Goal: Task Accomplishment & Management: Use online tool/utility

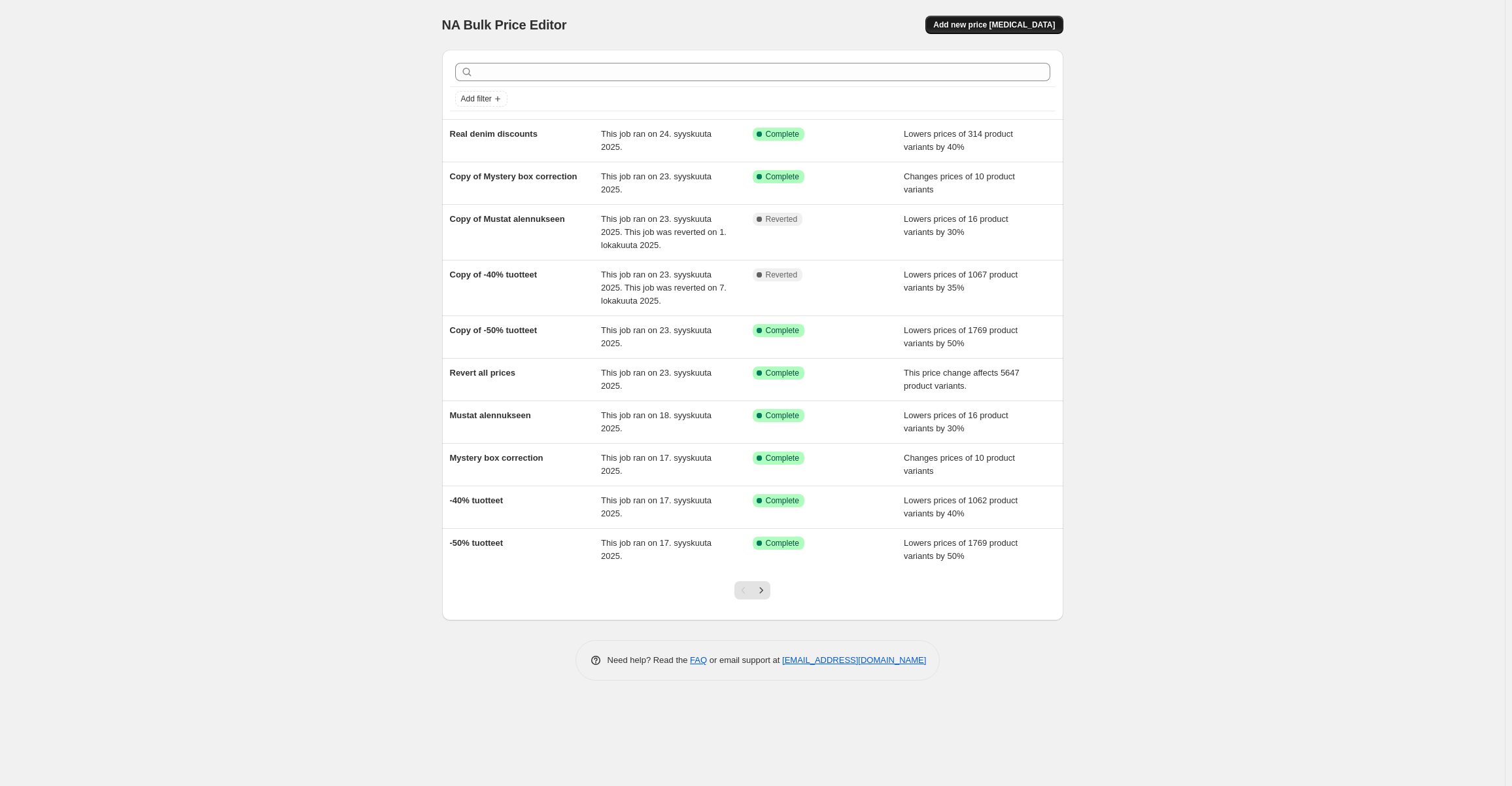
click at [1044, 23] on span "Add new price [MEDICAL_DATA]" at bounding box center [994, 25] width 122 height 11
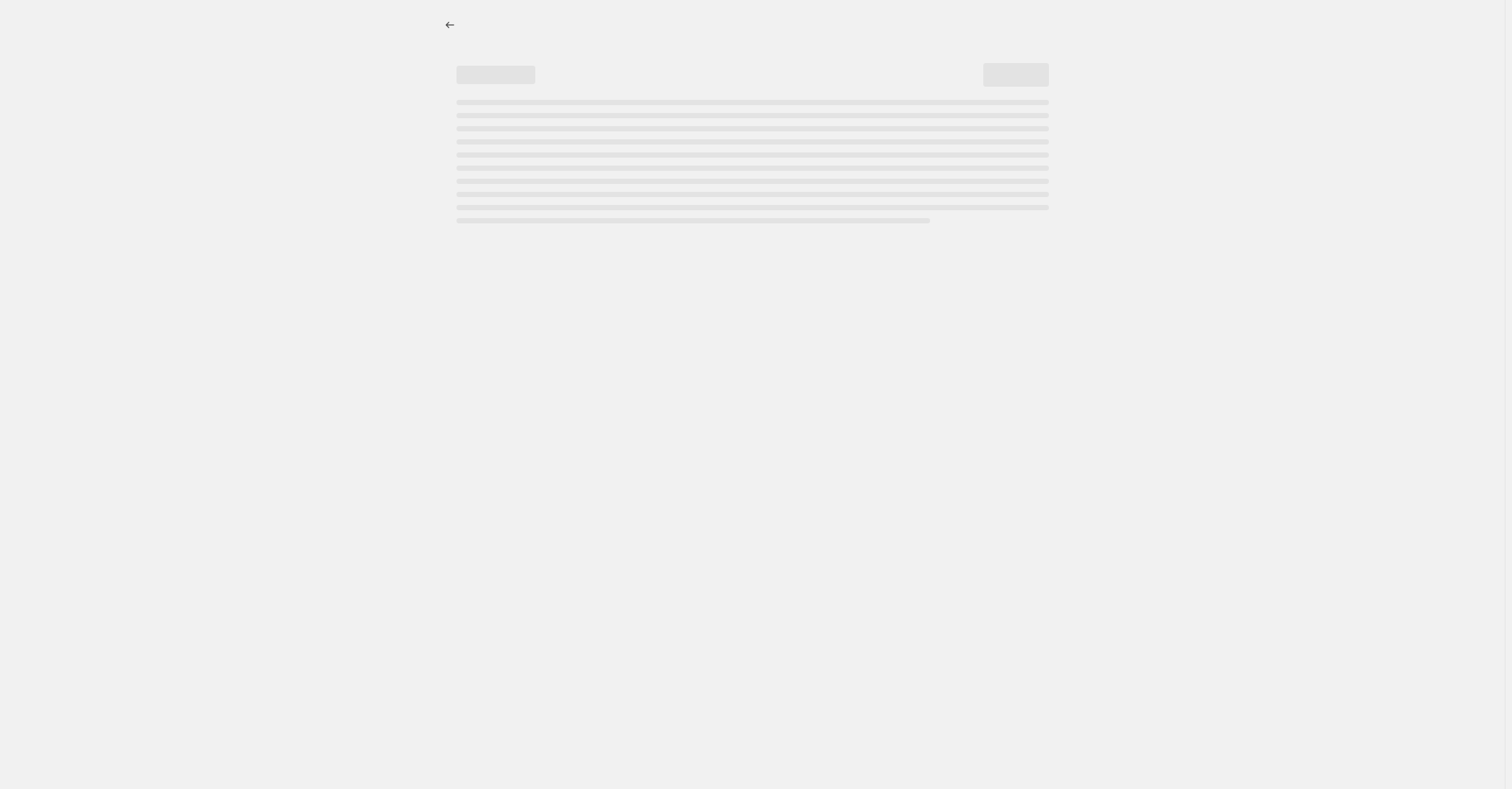
select select "percentage"
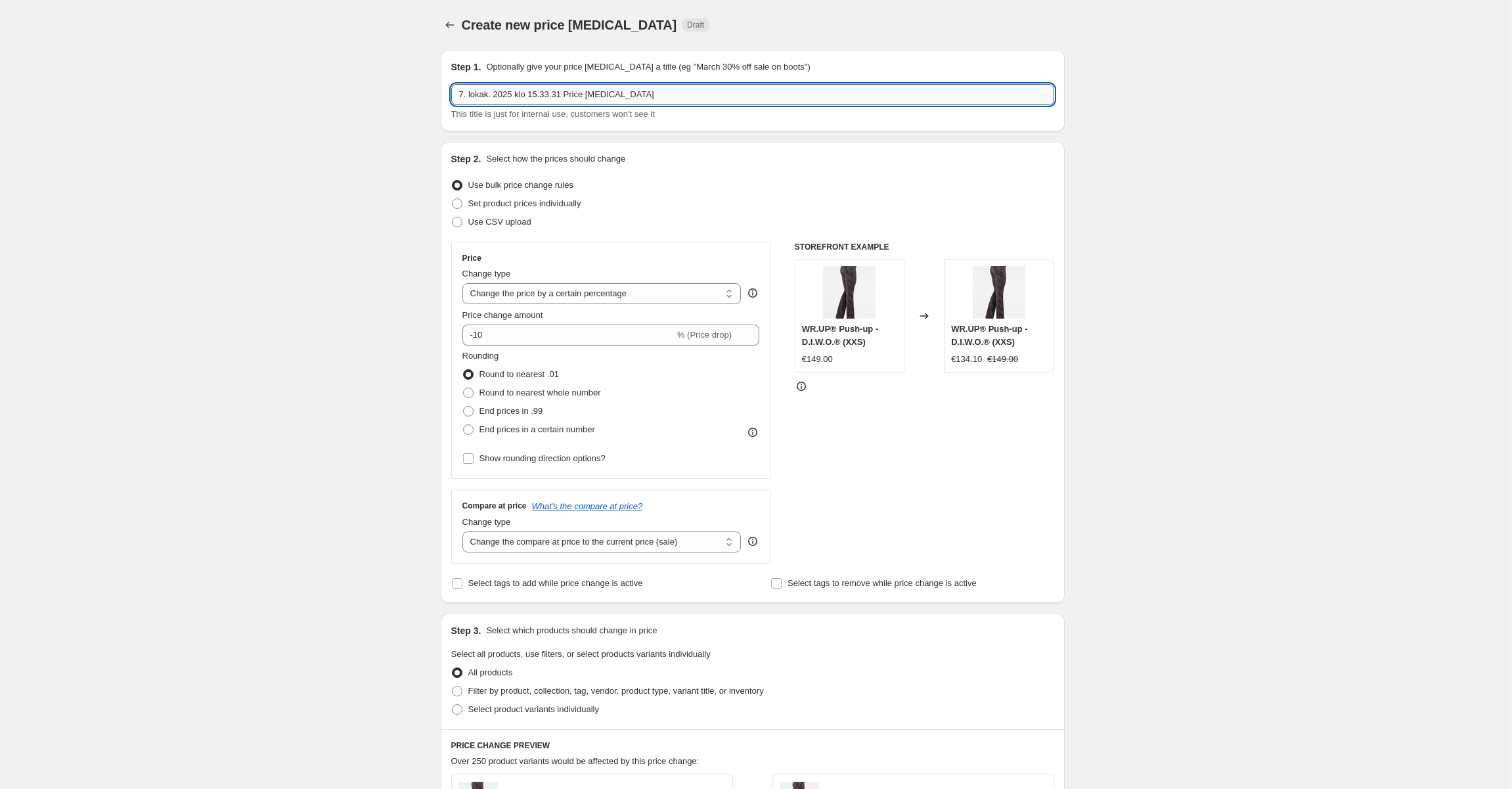
click at [609, 88] on input "7. lokak. 2025 klo 15.33.31 Price [MEDICAL_DATA]" at bounding box center [752, 94] width 603 height 21
type input "Outlet tuotteet täyteen hintaan"
click at [382, 233] on div "Create new price [MEDICAL_DATA]. This page is ready Create new price [MEDICAL_D…" at bounding box center [752, 693] width 1505 height 1386
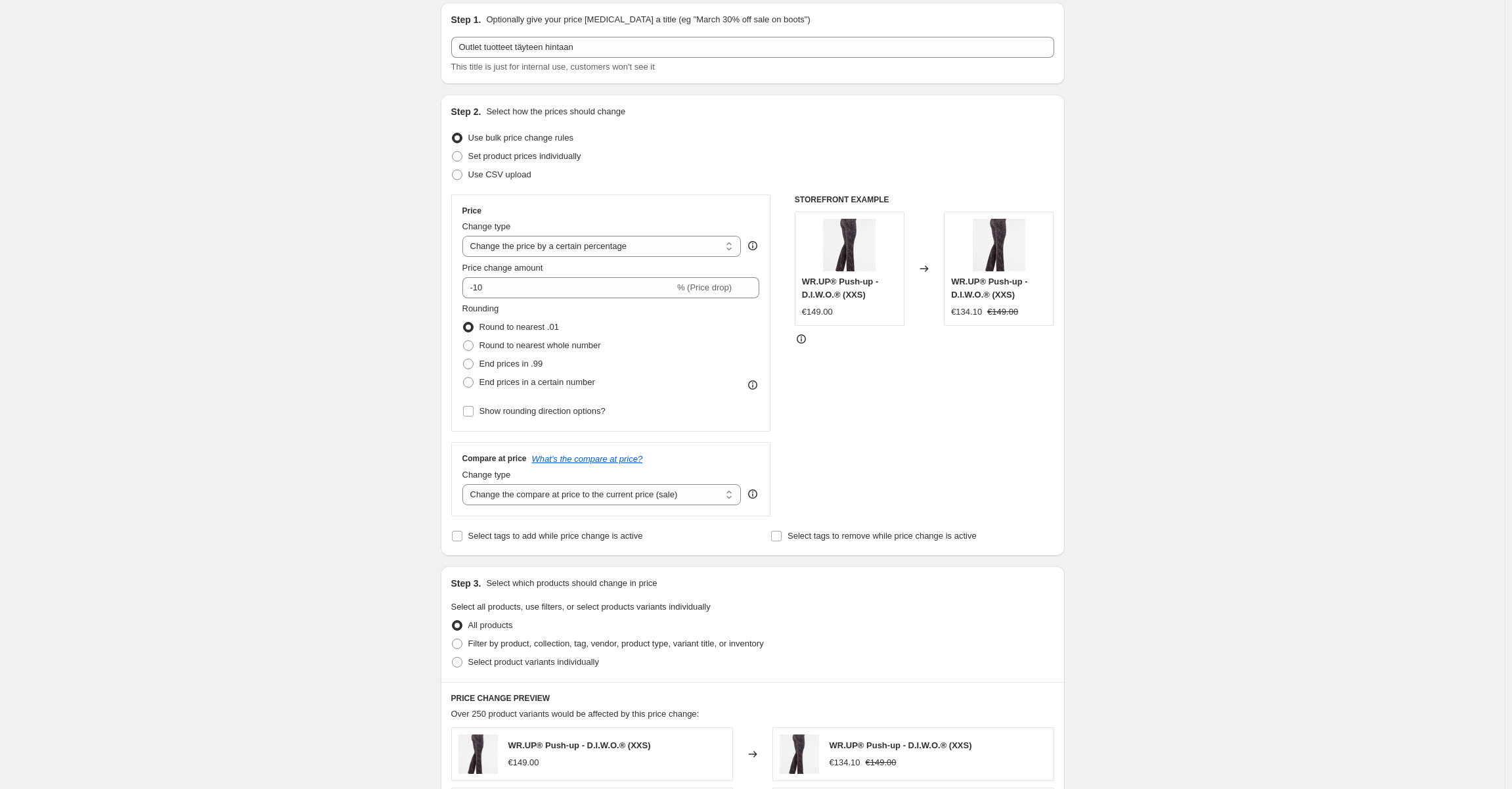
scroll to position [131, 0]
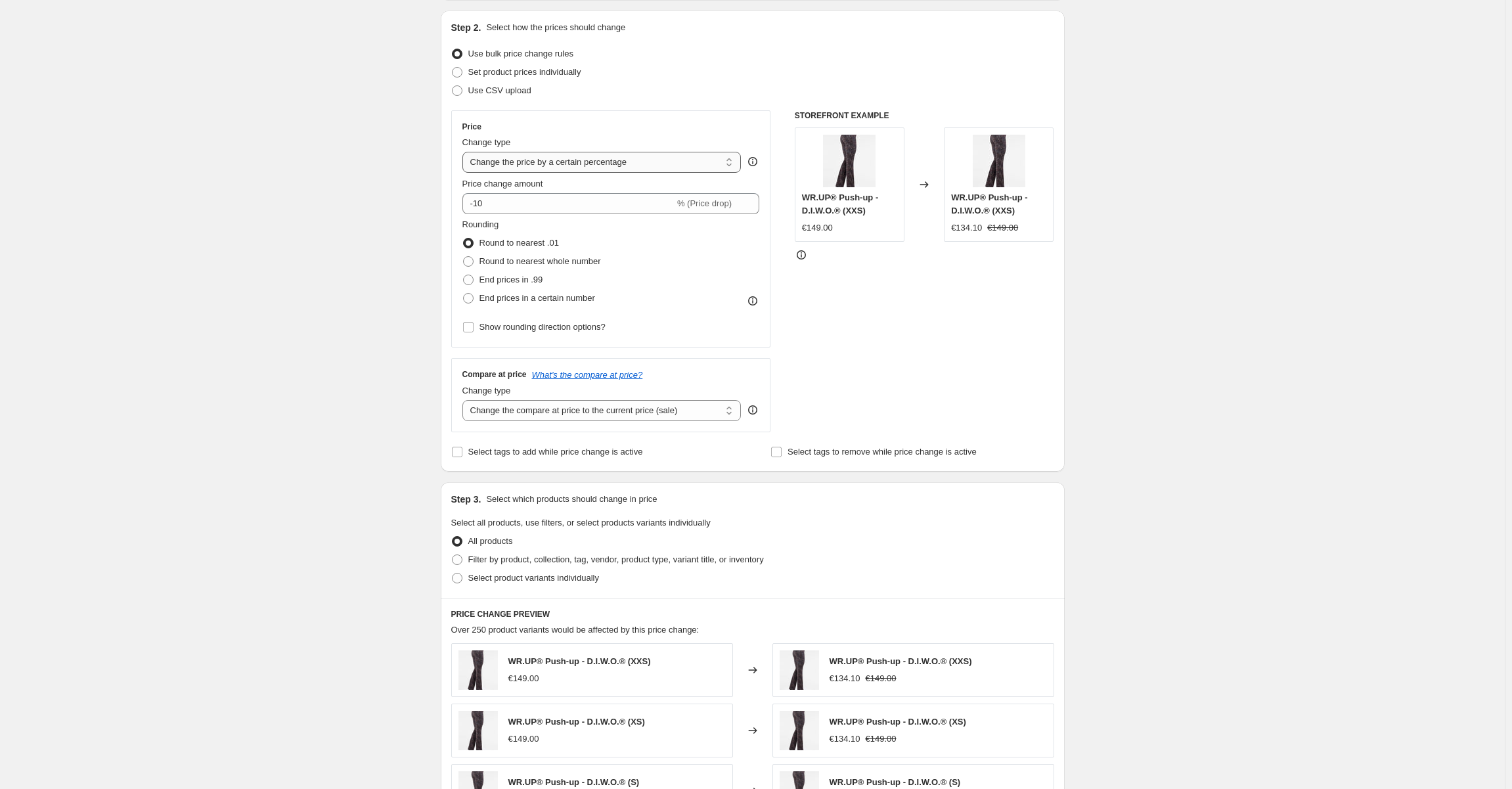
click at [575, 164] on select "Change the price to a certain amount Change the price by a certain amount Chang…" at bounding box center [602, 162] width 279 height 21
select select "ecap"
click at [465, 152] on select "Change the price to a certain amount Change the price by a certain amount Chang…" at bounding box center [602, 162] width 279 height 21
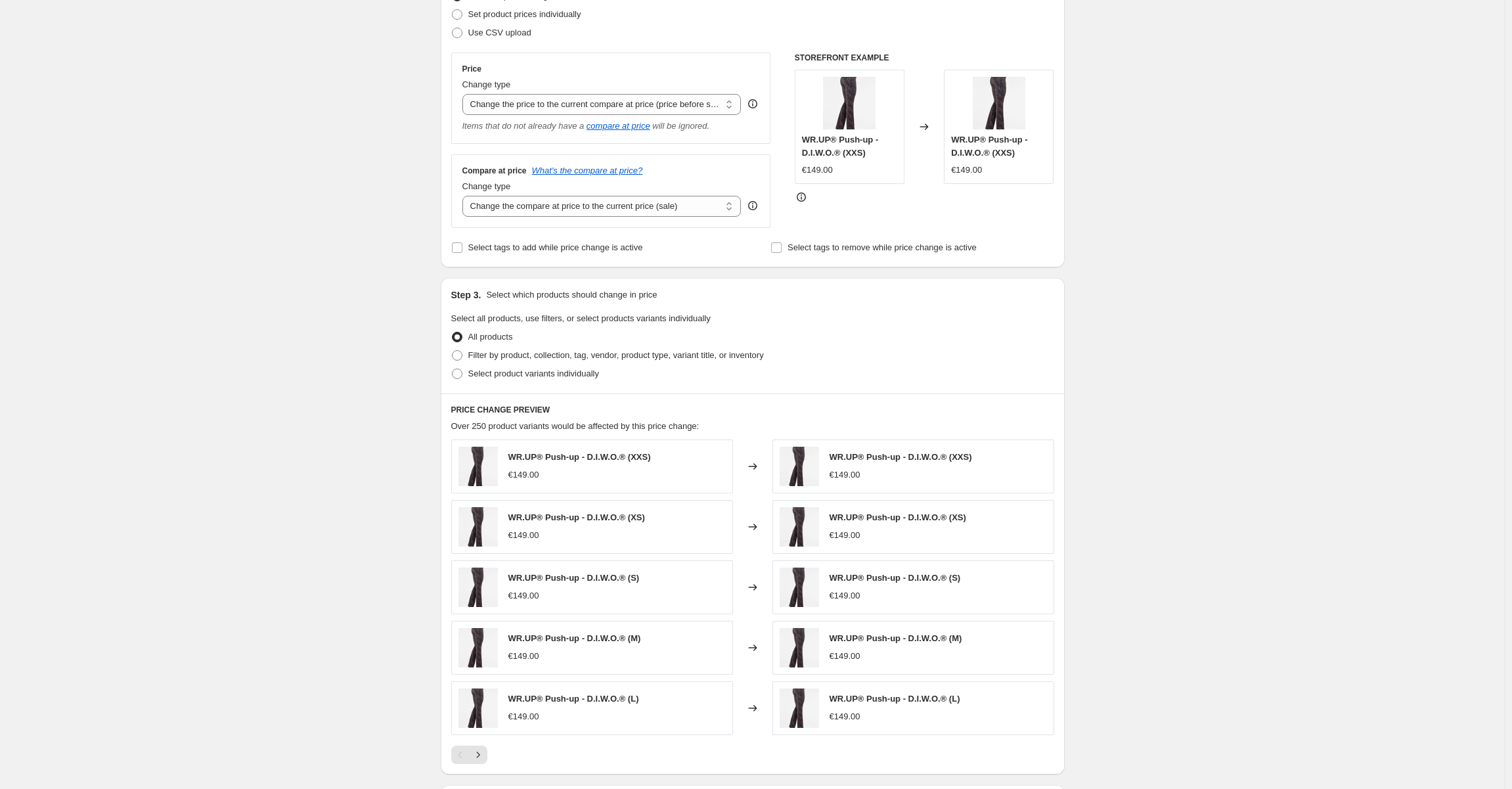
scroll to position [263, 0]
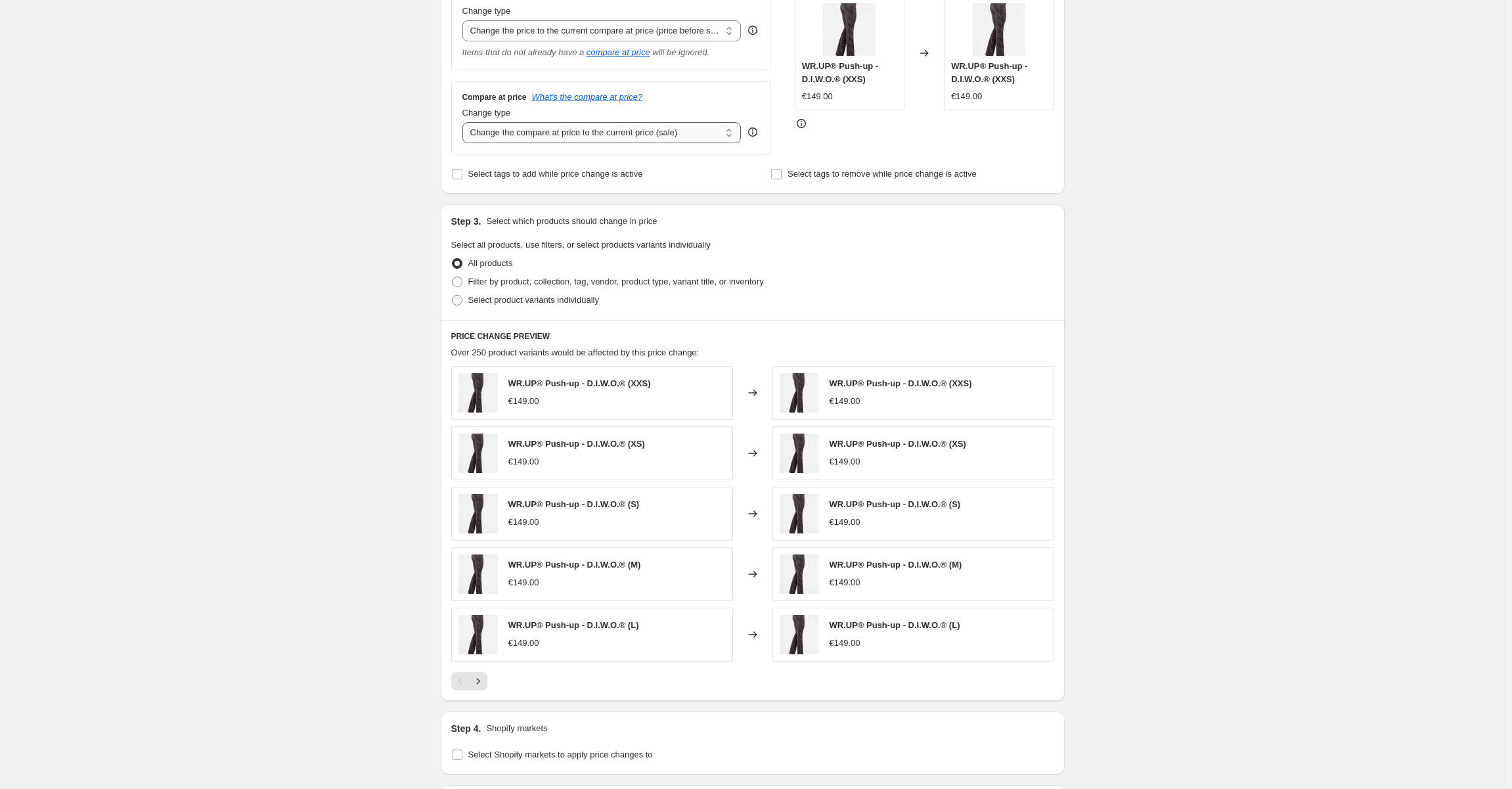
click at [636, 137] on select "Change the compare at price to the current price (sale) Change the compare at p…" at bounding box center [602, 132] width 279 height 21
select select "no_change"
click at [465, 122] on select "Change the compare at price to the current price (sale) Change the compare at p…" at bounding box center [602, 132] width 279 height 21
click at [328, 129] on div "Create new price [MEDICAL_DATA]. This page is ready Create new price [MEDICAL_D…" at bounding box center [752, 357] width 1505 height 1241
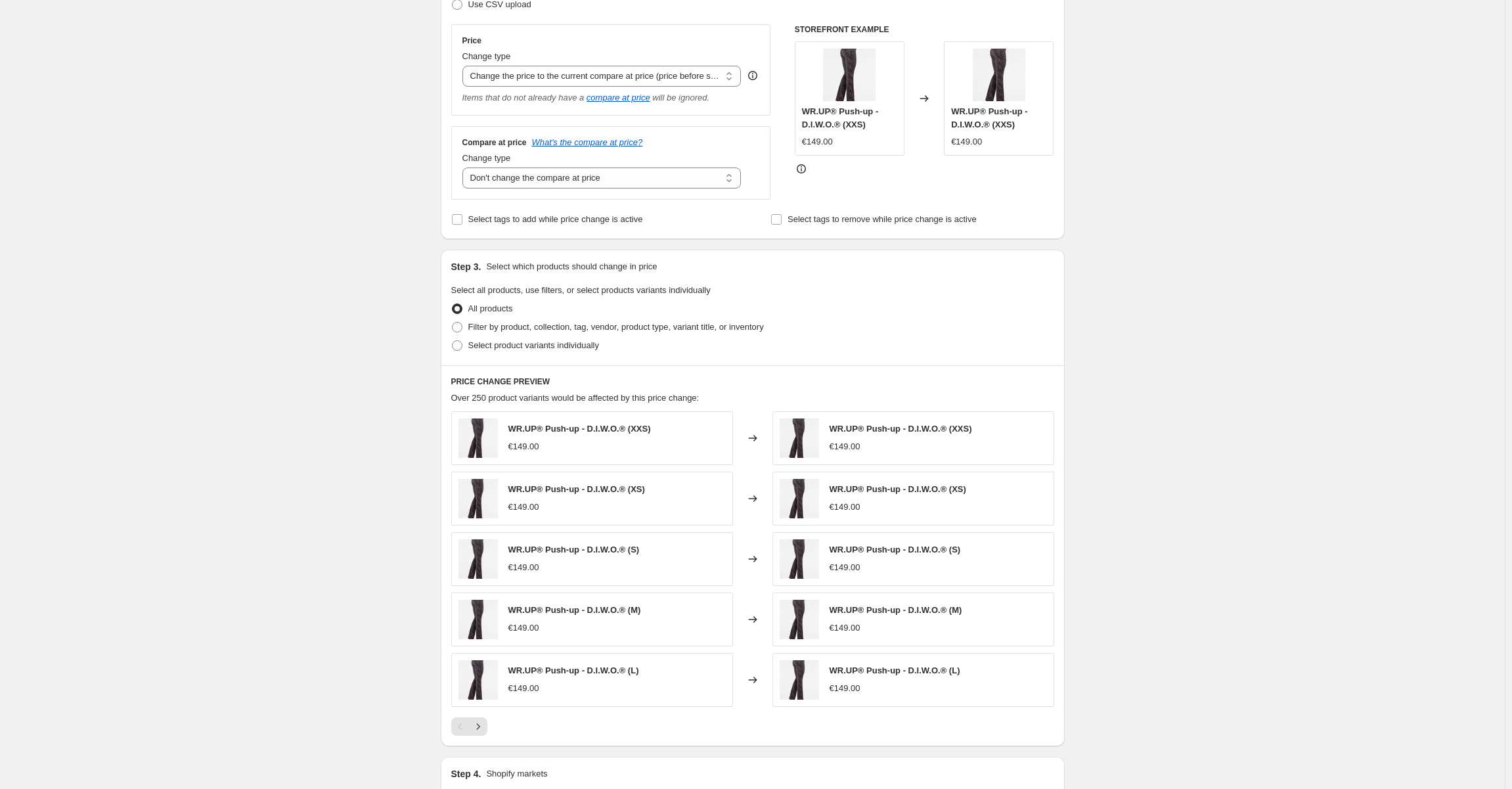
scroll to position [197, 0]
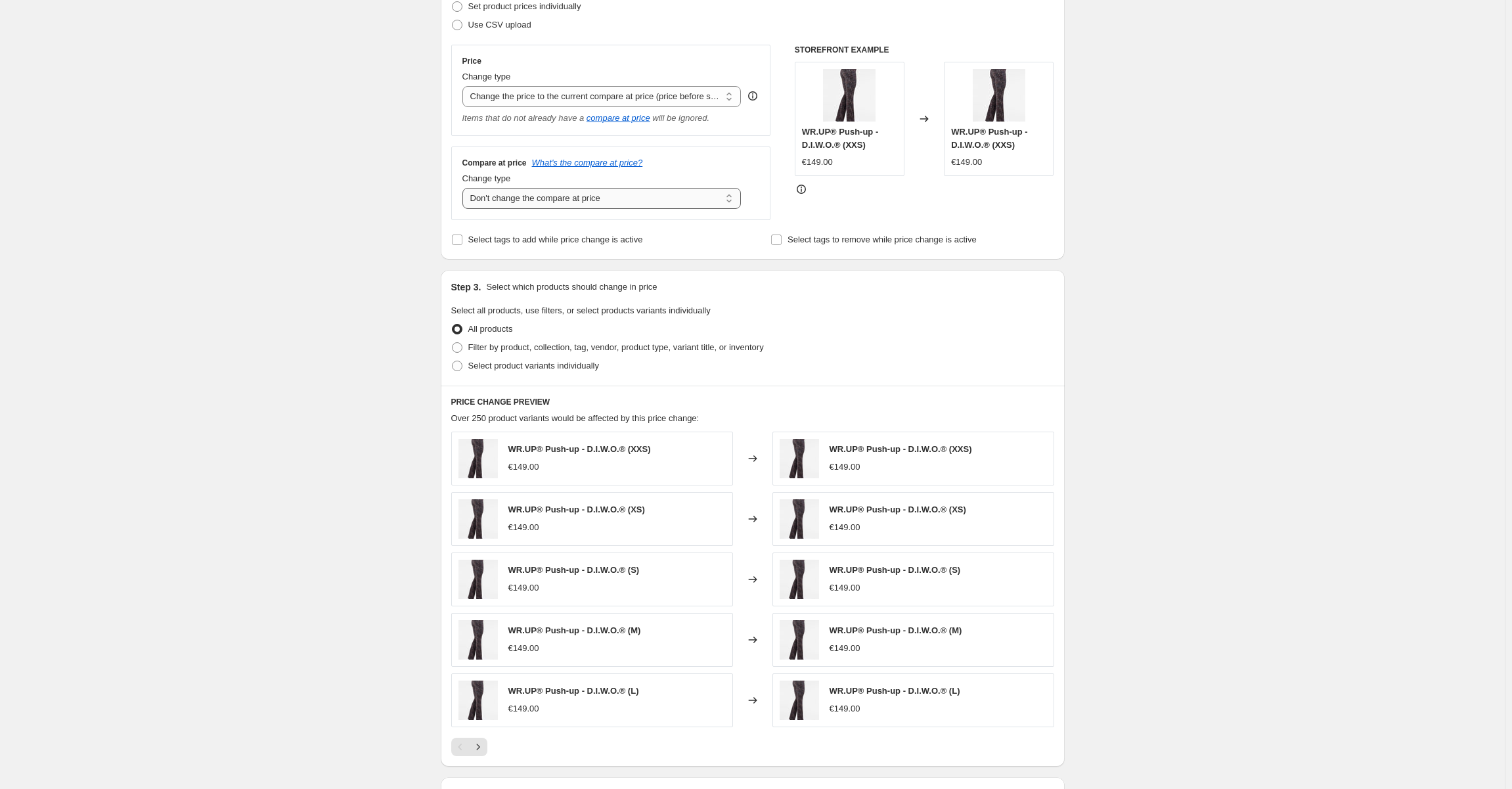
click at [547, 208] on select "Change the compare at price to the current price (sale) Change the compare at p…" at bounding box center [602, 198] width 279 height 21
click at [526, 92] on select "Change the price to a certain amount Change the price by a certain amount Chang…" at bounding box center [602, 96] width 279 height 21
click at [529, 96] on select "Change the price to a certain amount Change the price by a certain amount Chang…" at bounding box center [602, 96] width 279 height 21
click at [527, 95] on select "Change the price to a certain amount Change the price by a certain amount Chang…" at bounding box center [602, 96] width 279 height 21
click at [273, 135] on div "Create new price [MEDICAL_DATA]. This page is ready Create new price [MEDICAL_D…" at bounding box center [752, 423] width 1505 height 1241
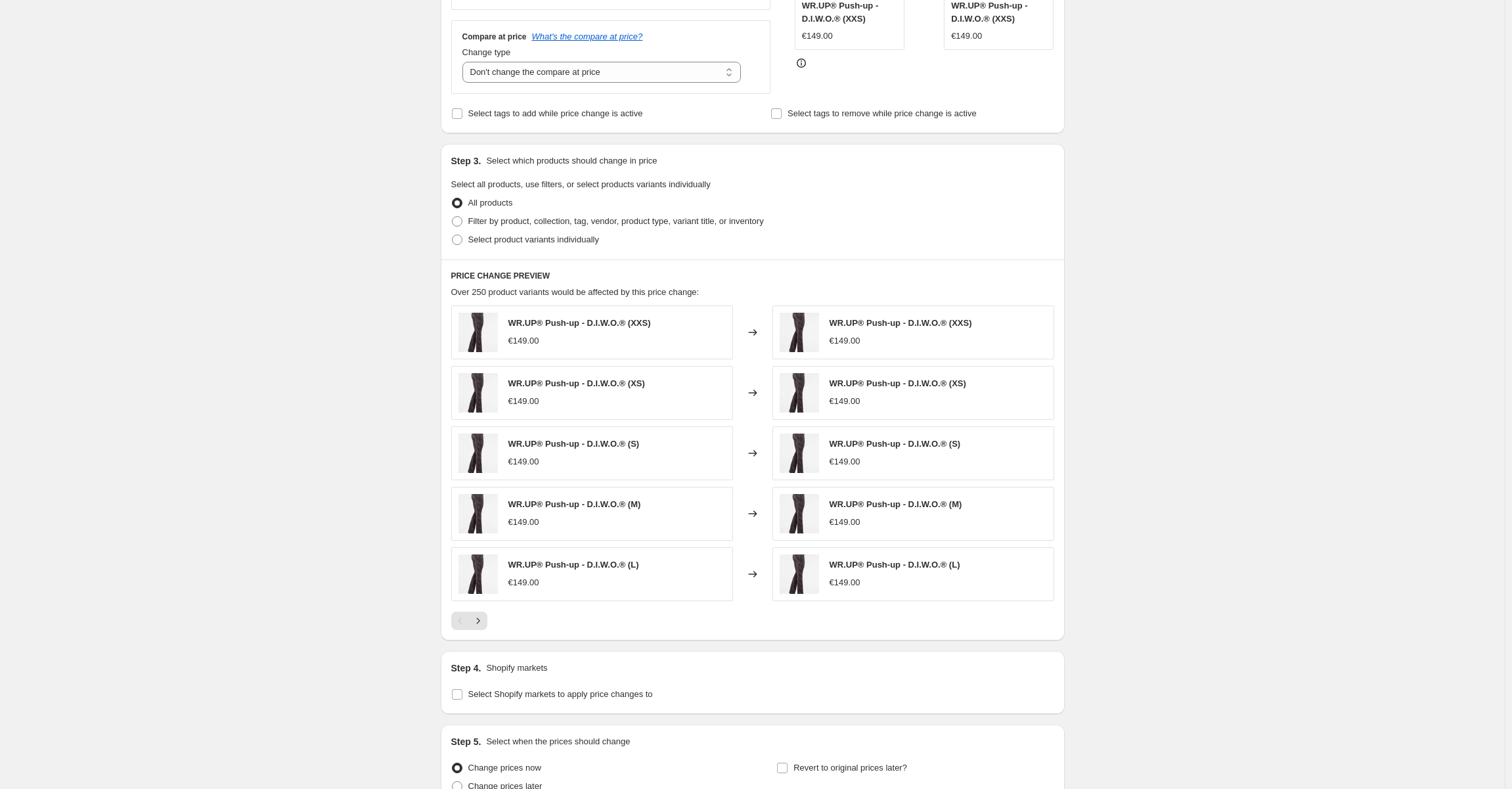
scroll to position [328, 0]
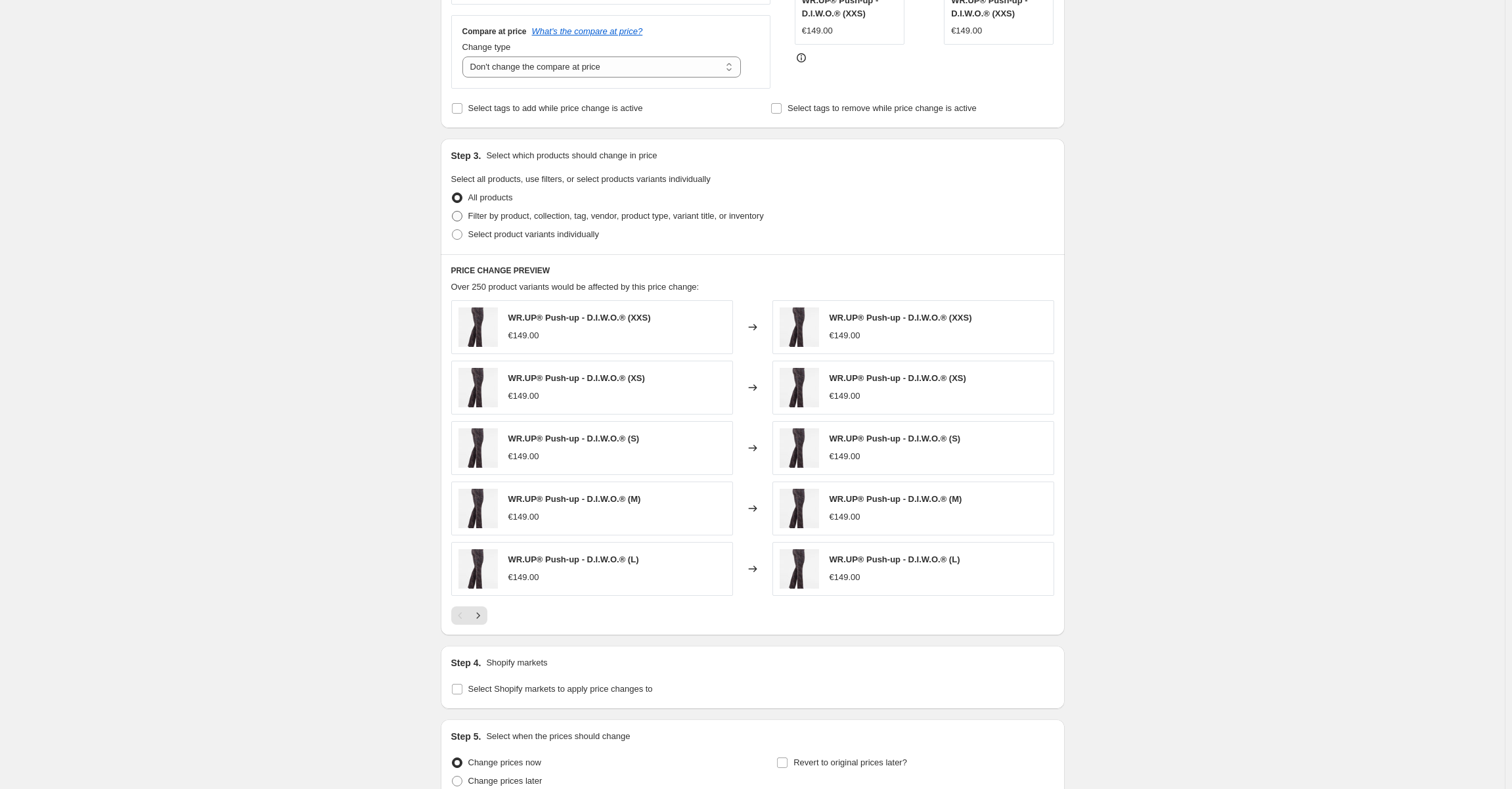
click at [511, 217] on span "Filter by product, collection, tag, vendor, product type, variant title, or inv…" at bounding box center [616, 215] width 295 height 10
click at [453, 211] on input "Filter by product, collection, tag, vendor, product type, variant title, or inv…" at bounding box center [452, 211] width 1 height 1
radio input "true"
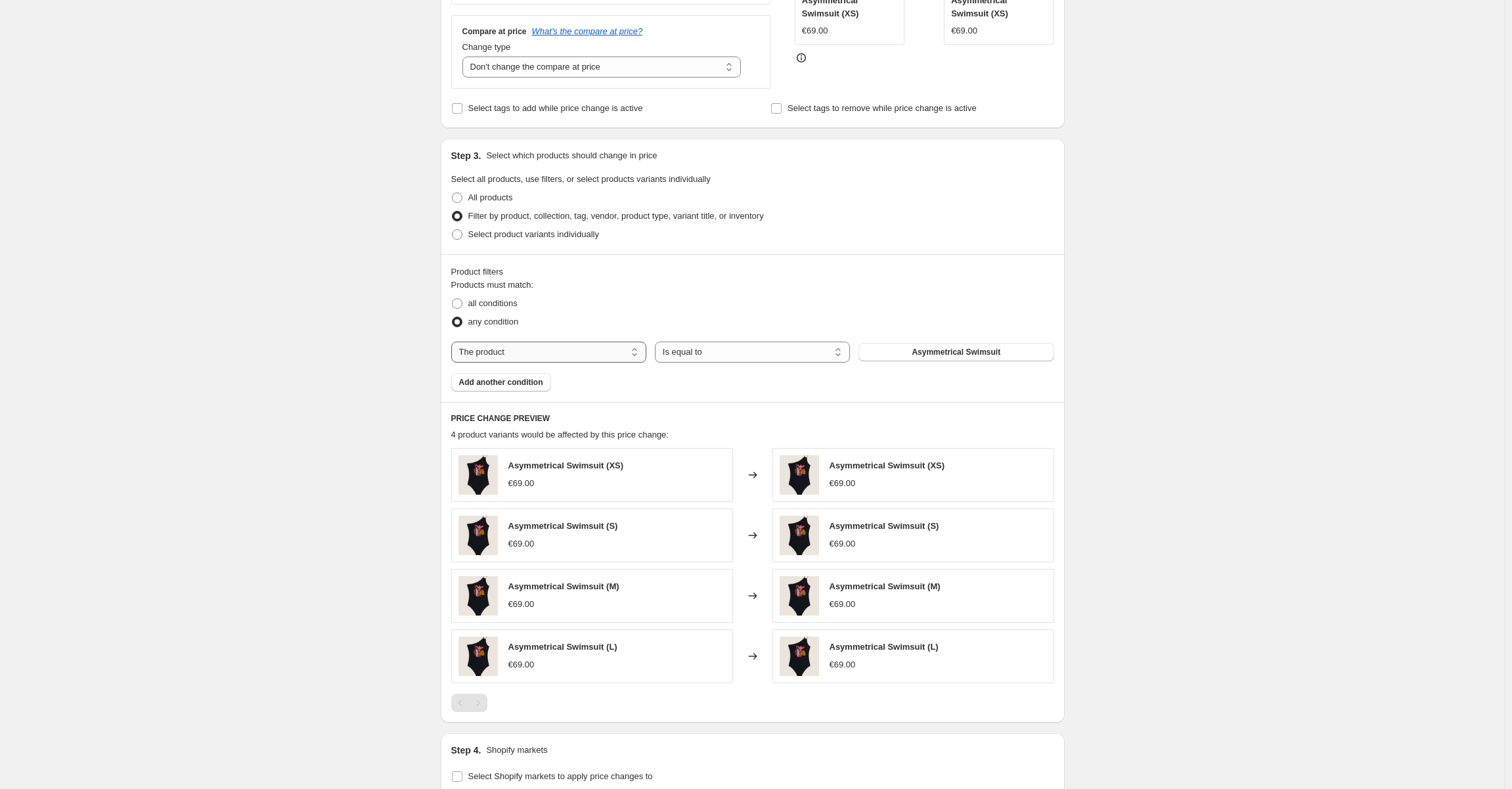
click at [612, 343] on select "The product The product's collection The product's tag The product's vendor The…" at bounding box center [548, 352] width 195 height 21
select select "collection"
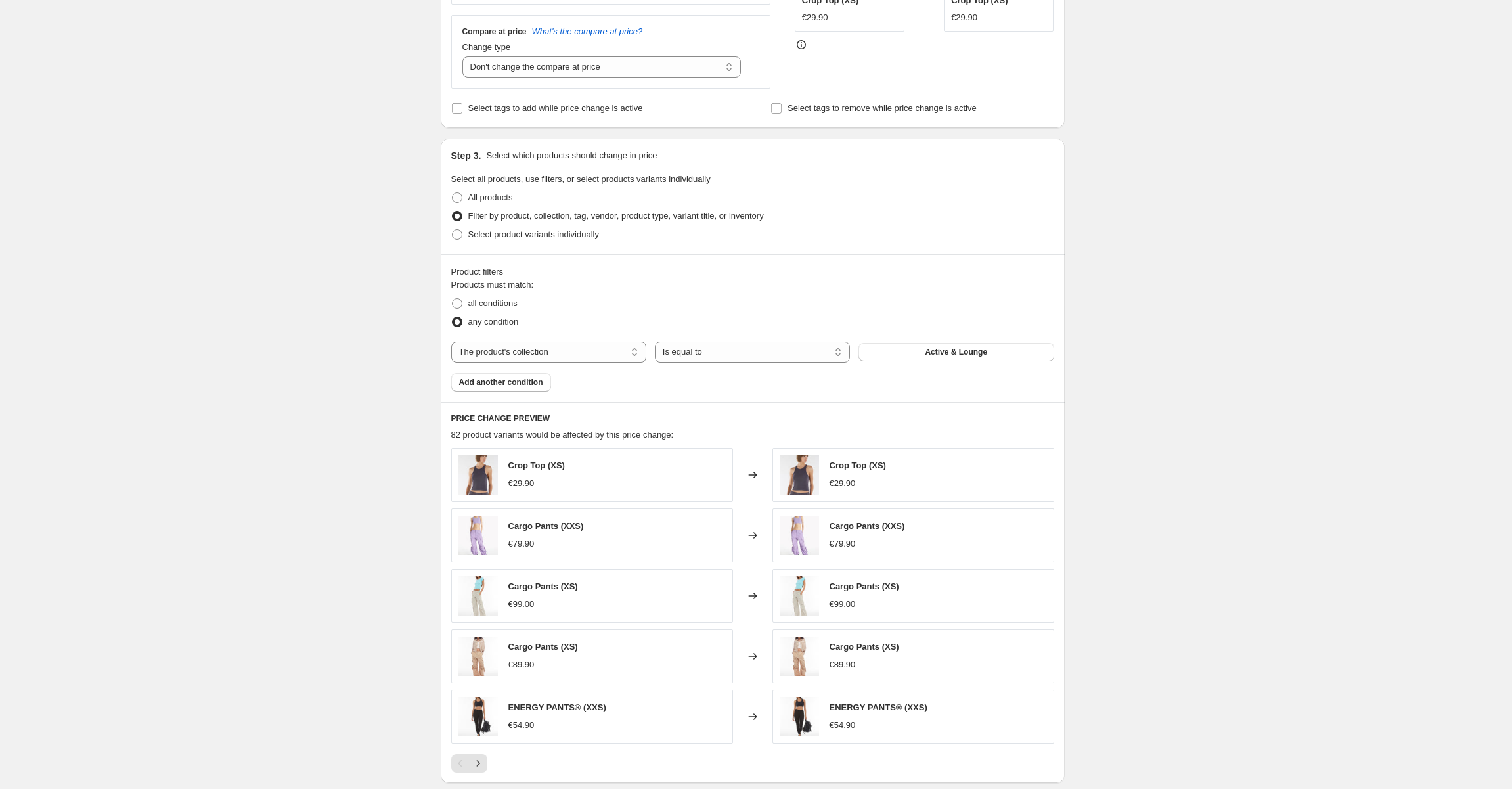
click at [941, 354] on span "Active & Lounge" at bounding box center [956, 352] width 62 height 11
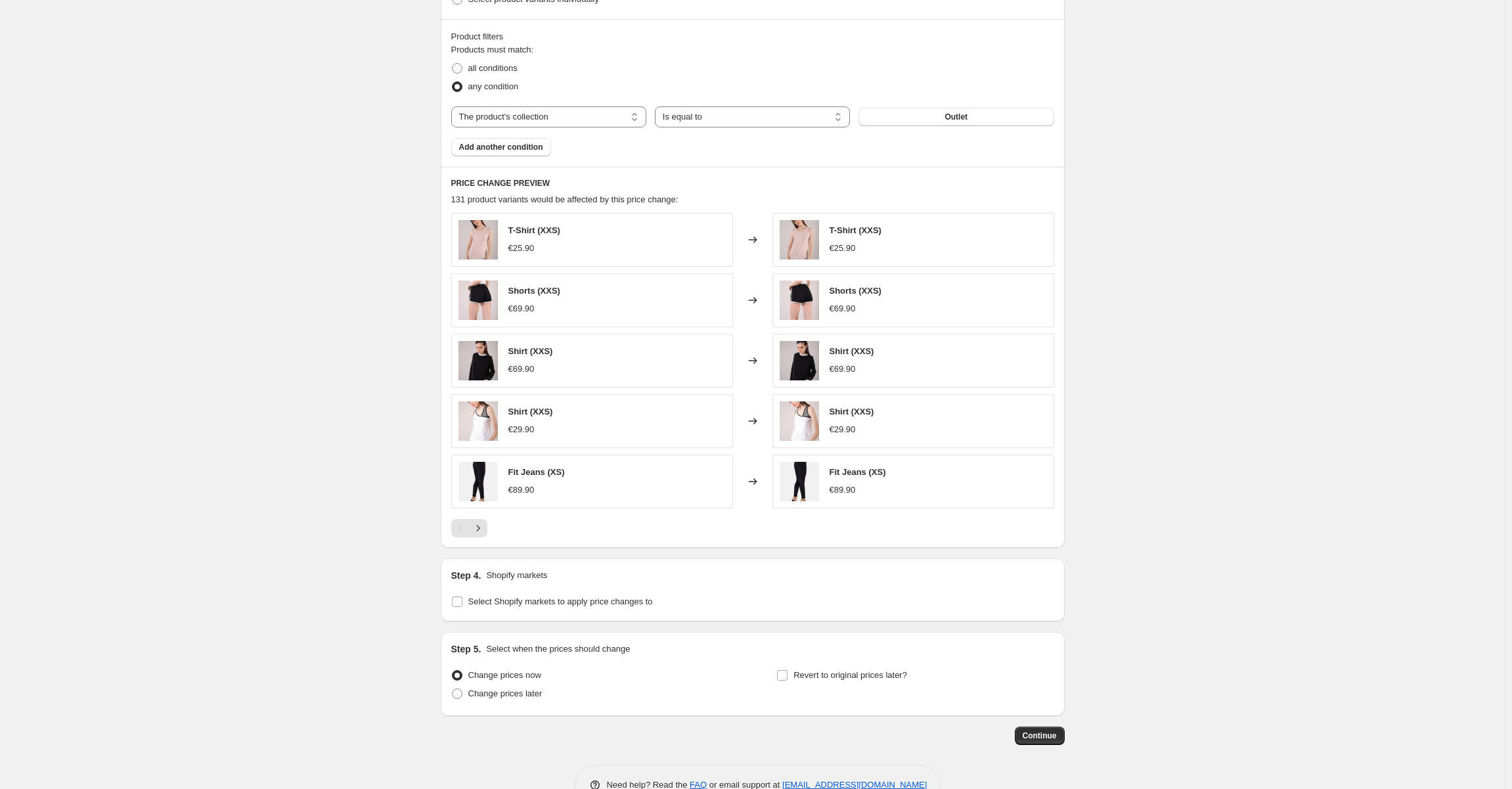
scroll to position [596, 0]
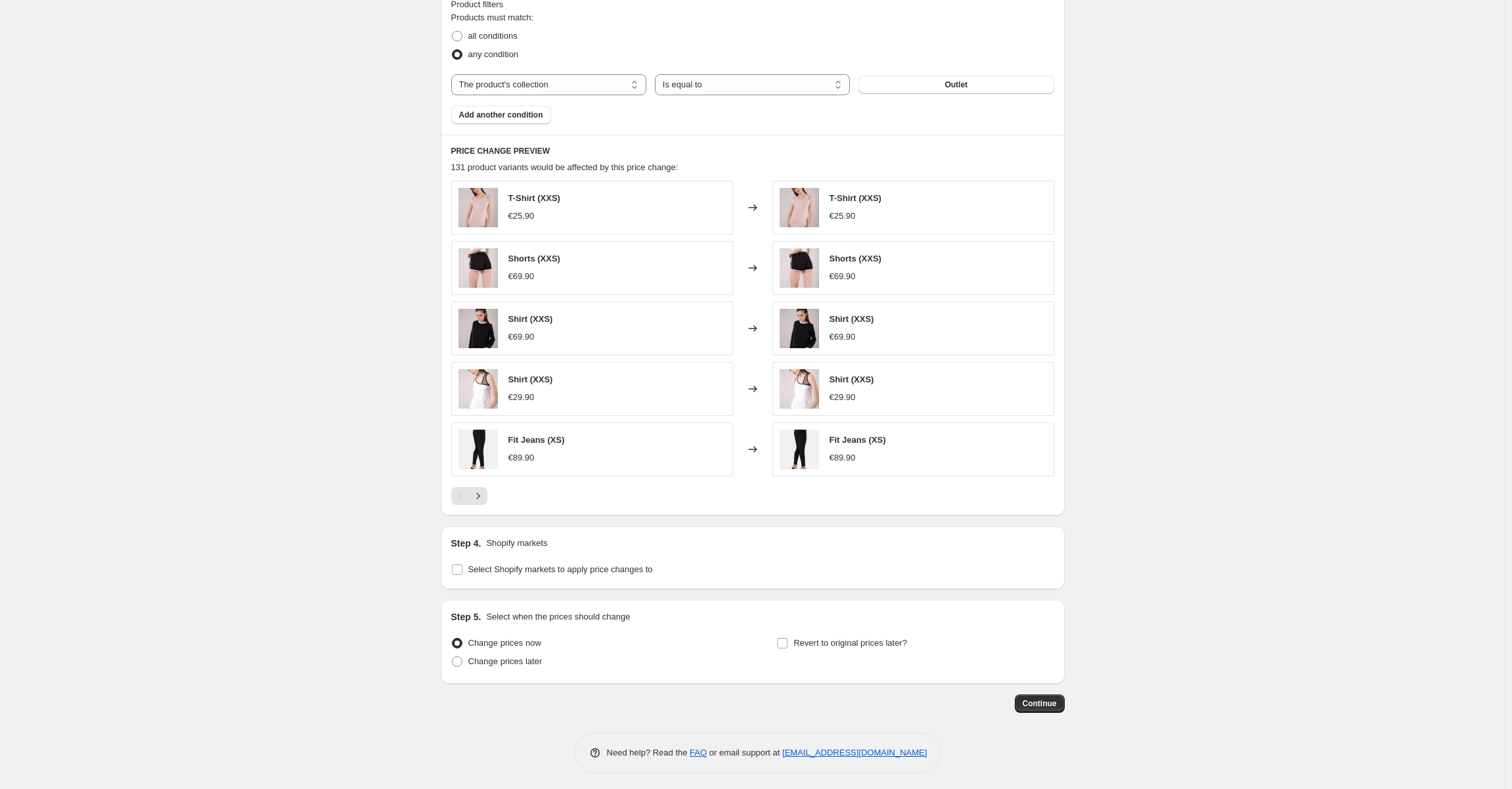
click at [446, 560] on div "Step 4. Shopify markets Select Shopify markets to apply price changes to" at bounding box center [752, 558] width 624 height 63
click at [455, 566] on input "Select Shopify markets to apply price changes to" at bounding box center [457, 569] width 11 height 11
checkbox input "true"
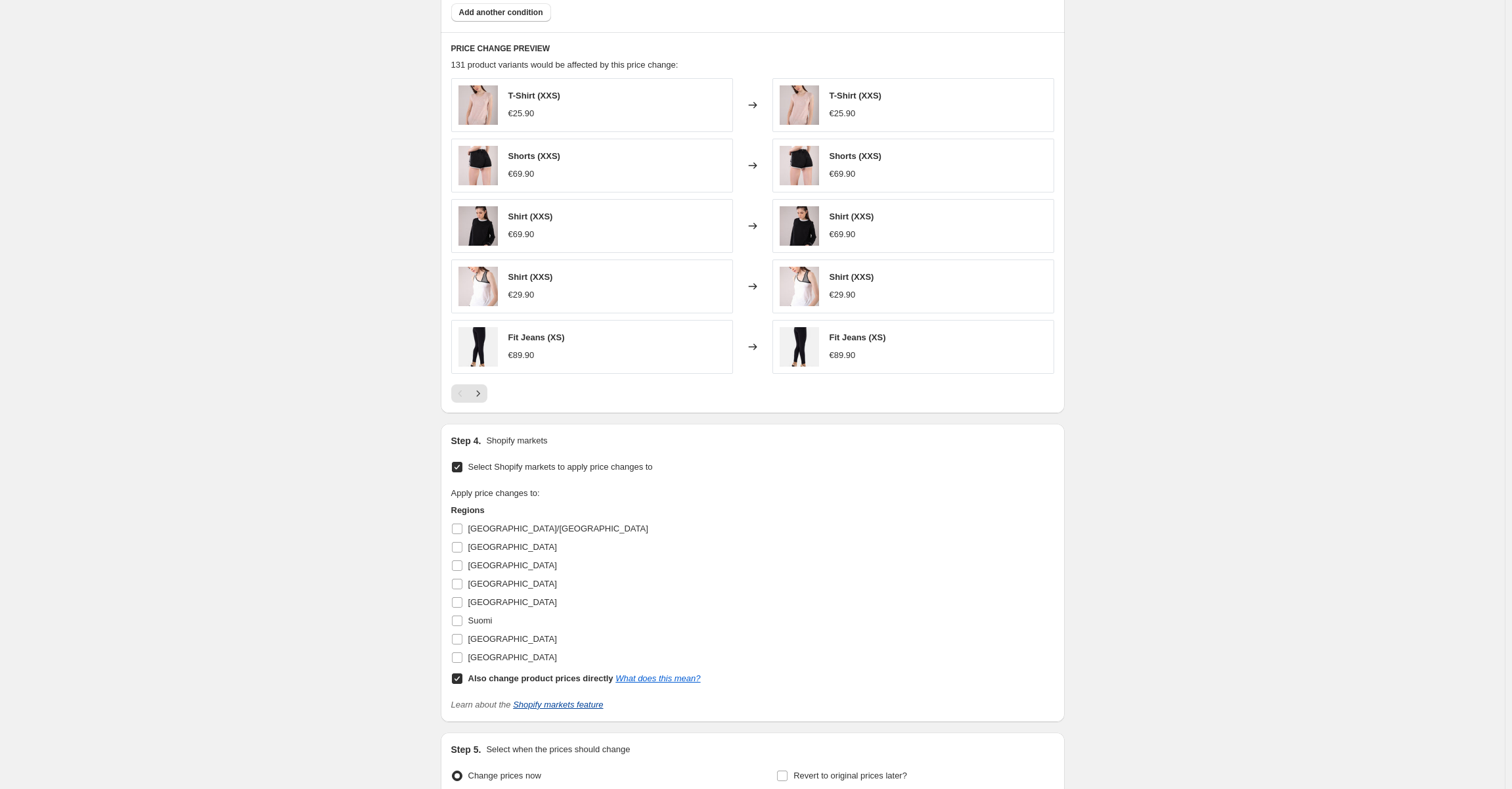
scroll to position [831, 0]
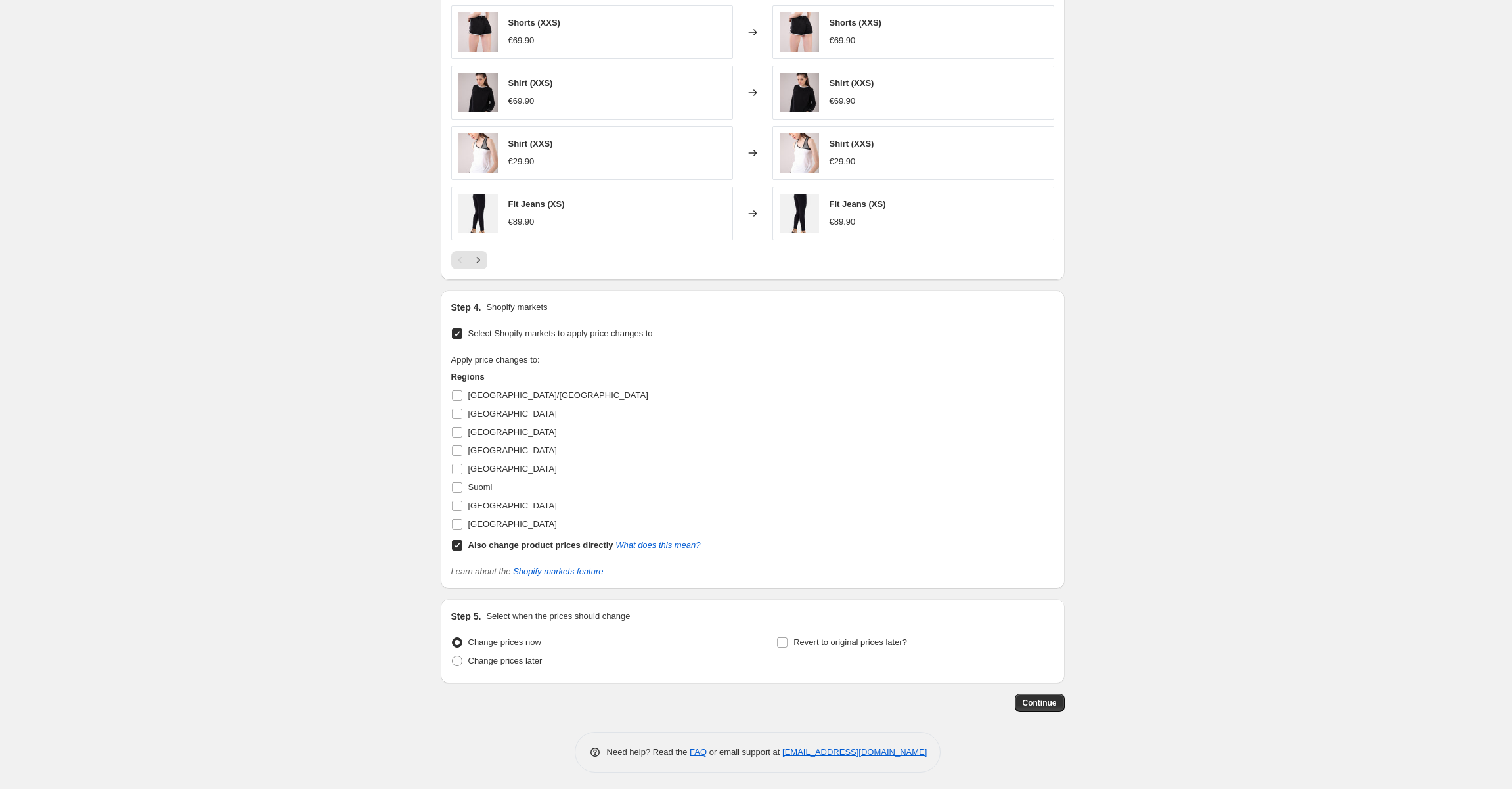
click at [460, 540] on input "Also change product prices directly What does this mean?" at bounding box center [457, 545] width 11 height 11
checkbox input "false"
click at [457, 488] on input "Suomi" at bounding box center [457, 488] width 11 height 11
checkbox input "true"
click at [460, 391] on input "[GEOGRAPHIC_DATA]/[GEOGRAPHIC_DATA]" at bounding box center [457, 396] width 11 height 11
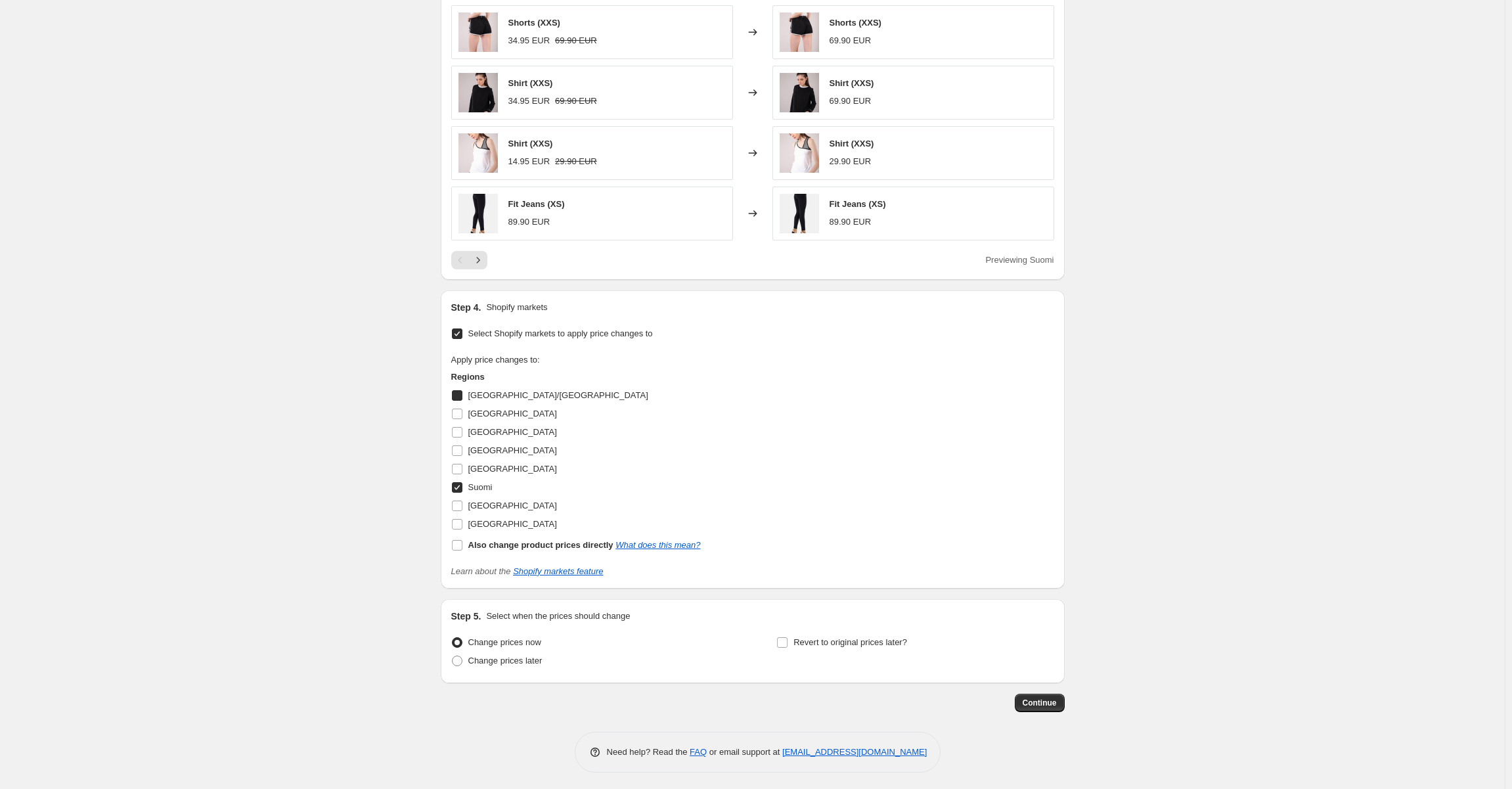
checkbox input "true"
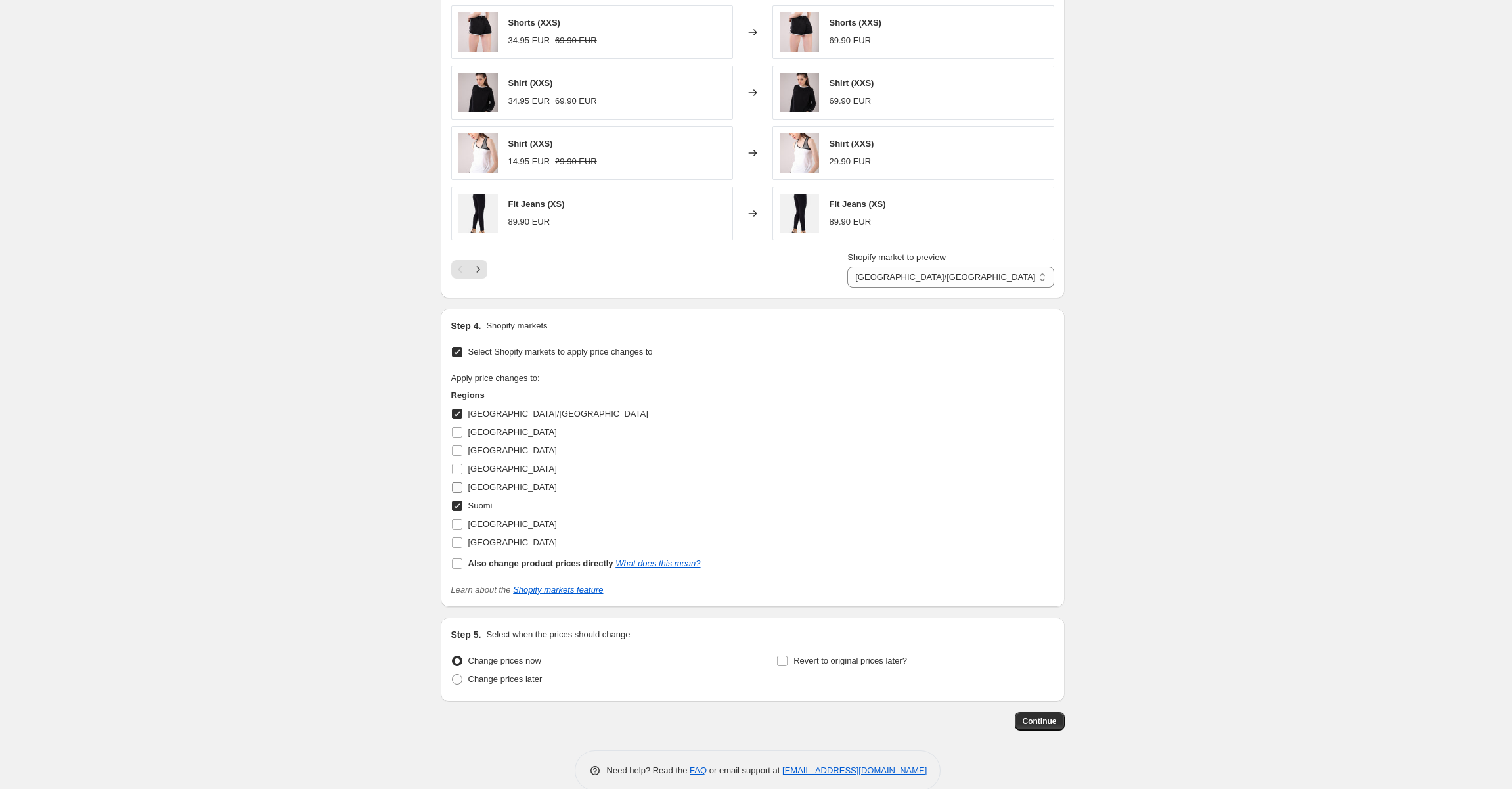
click at [459, 482] on input "[GEOGRAPHIC_DATA]" at bounding box center [457, 488] width 11 height 11
checkbox input "true"
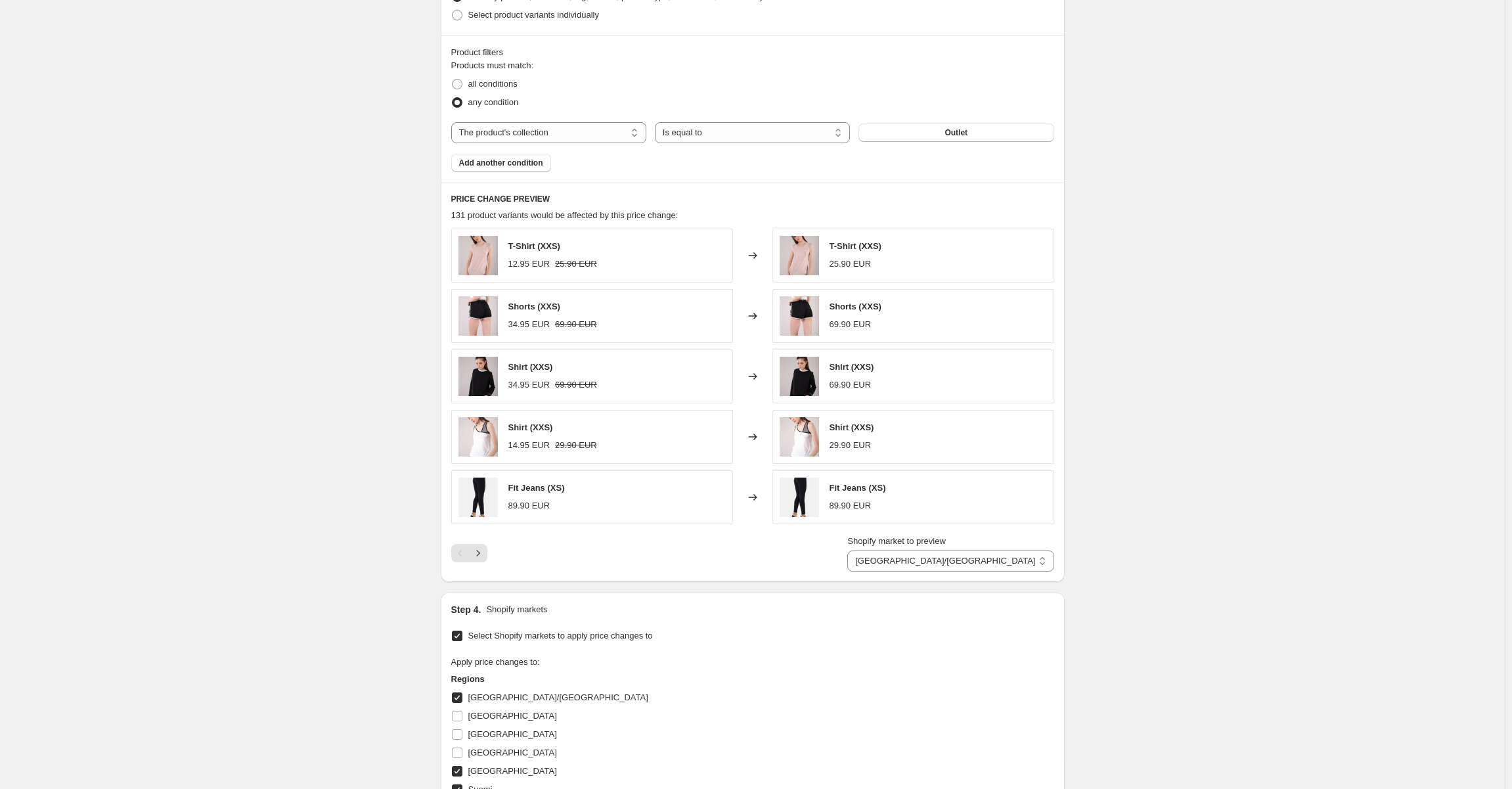
scroll to position [569, 0]
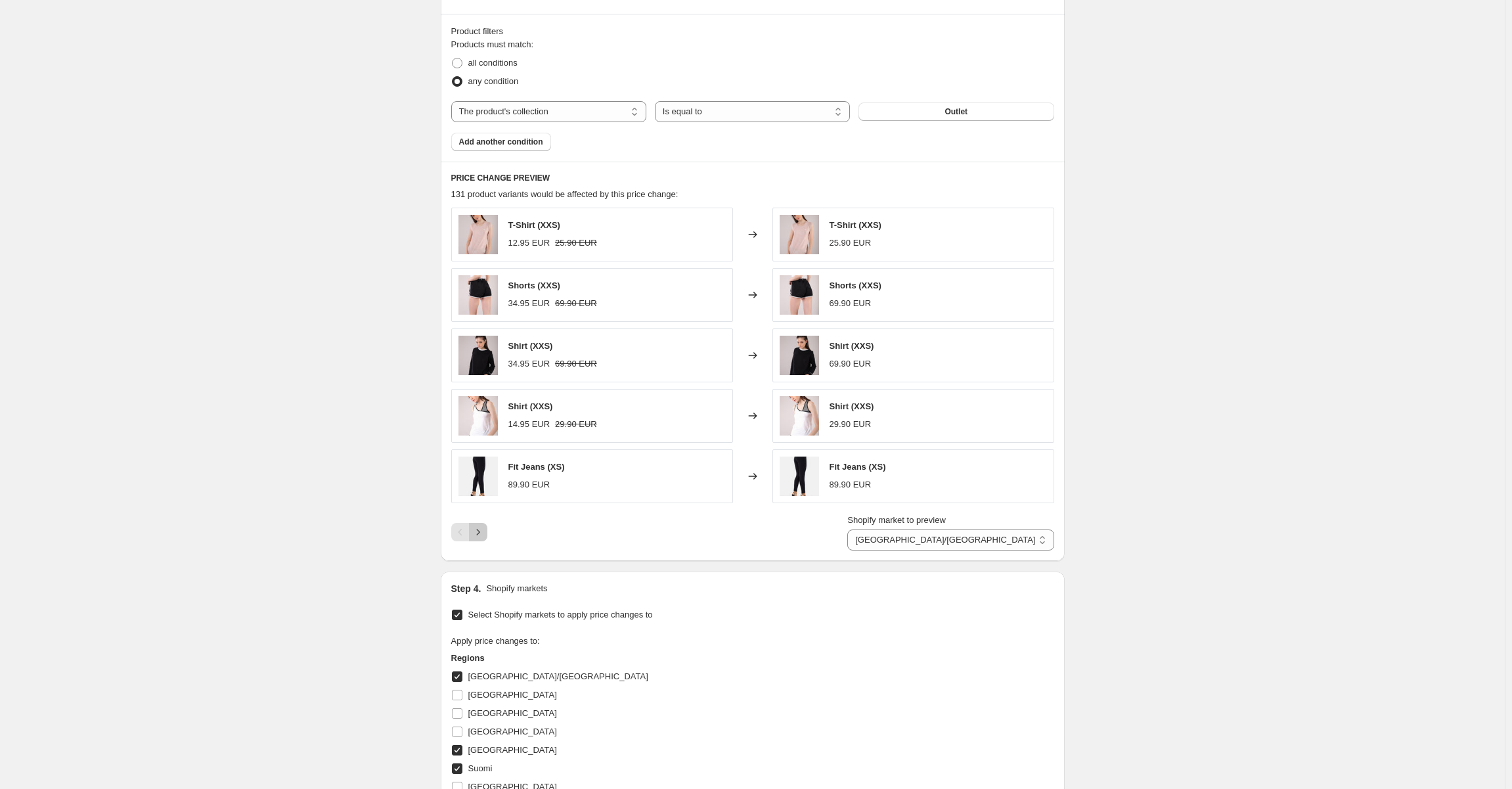
click at [485, 525] on icon "Next" at bounding box center [478, 532] width 14 height 13
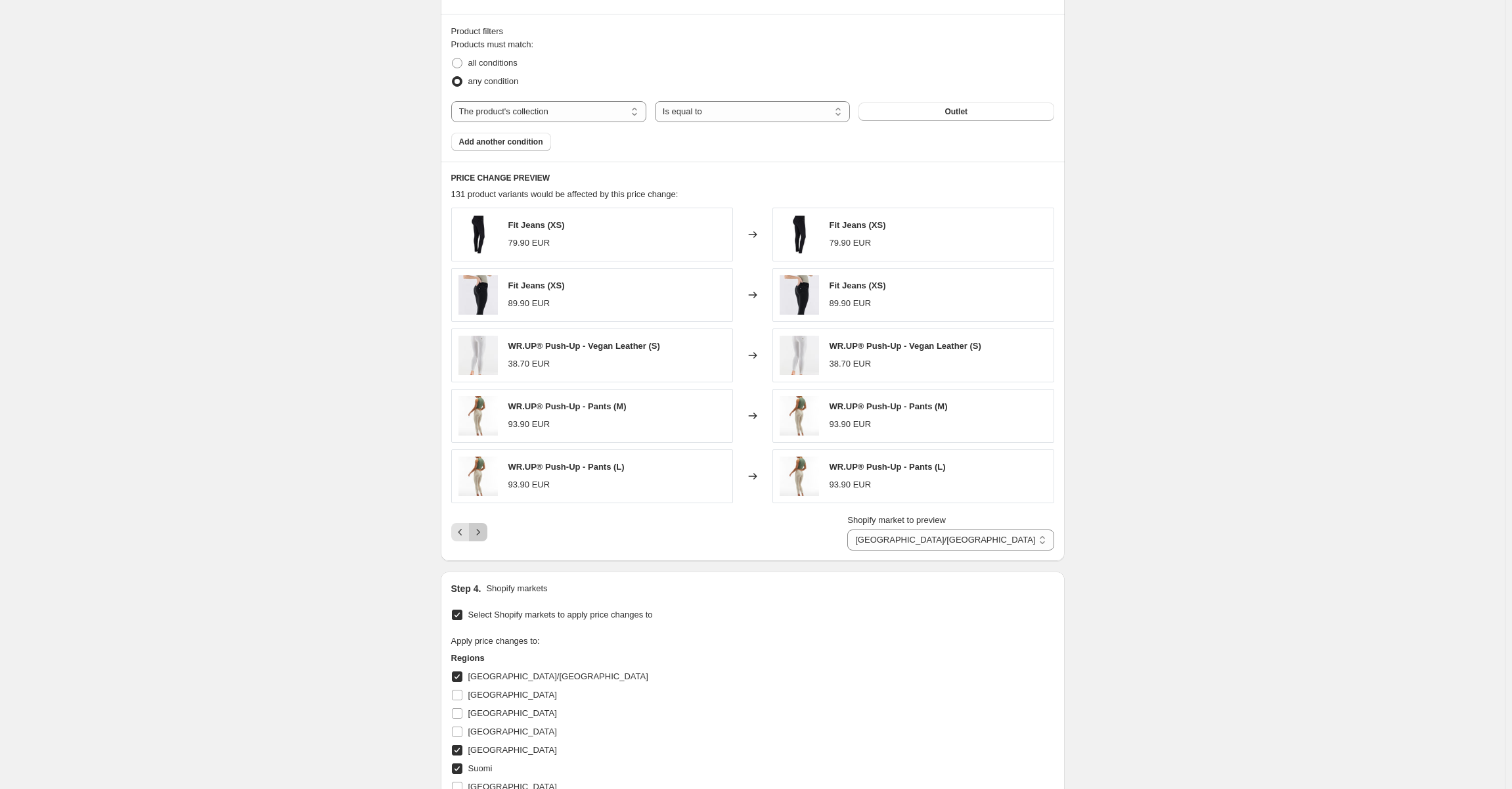
click at [483, 531] on icon "Next" at bounding box center [478, 532] width 14 height 13
click at [483, 532] on icon "Next" at bounding box center [478, 532] width 14 height 13
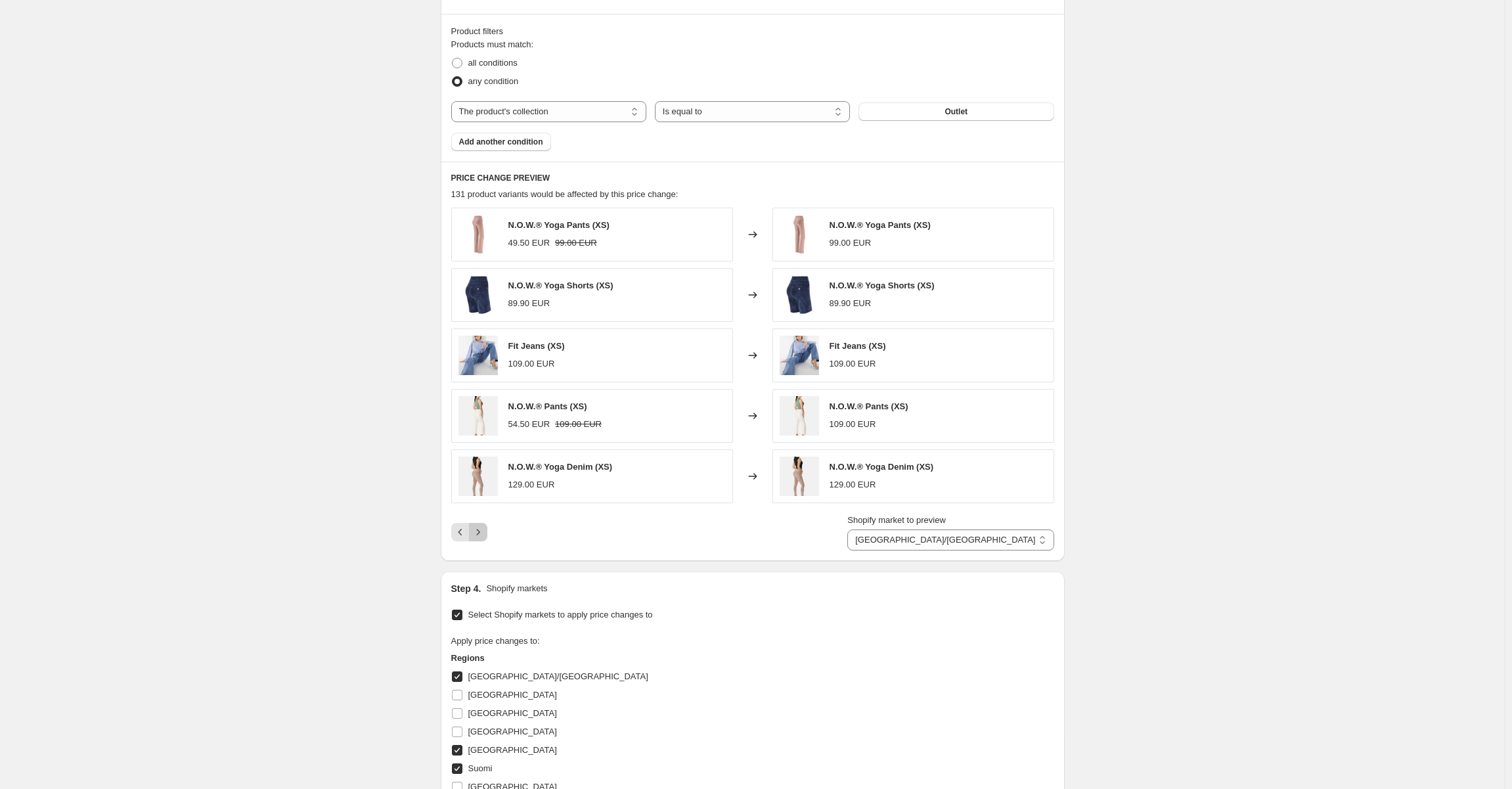
click at [483, 532] on icon "Next" at bounding box center [478, 532] width 14 height 13
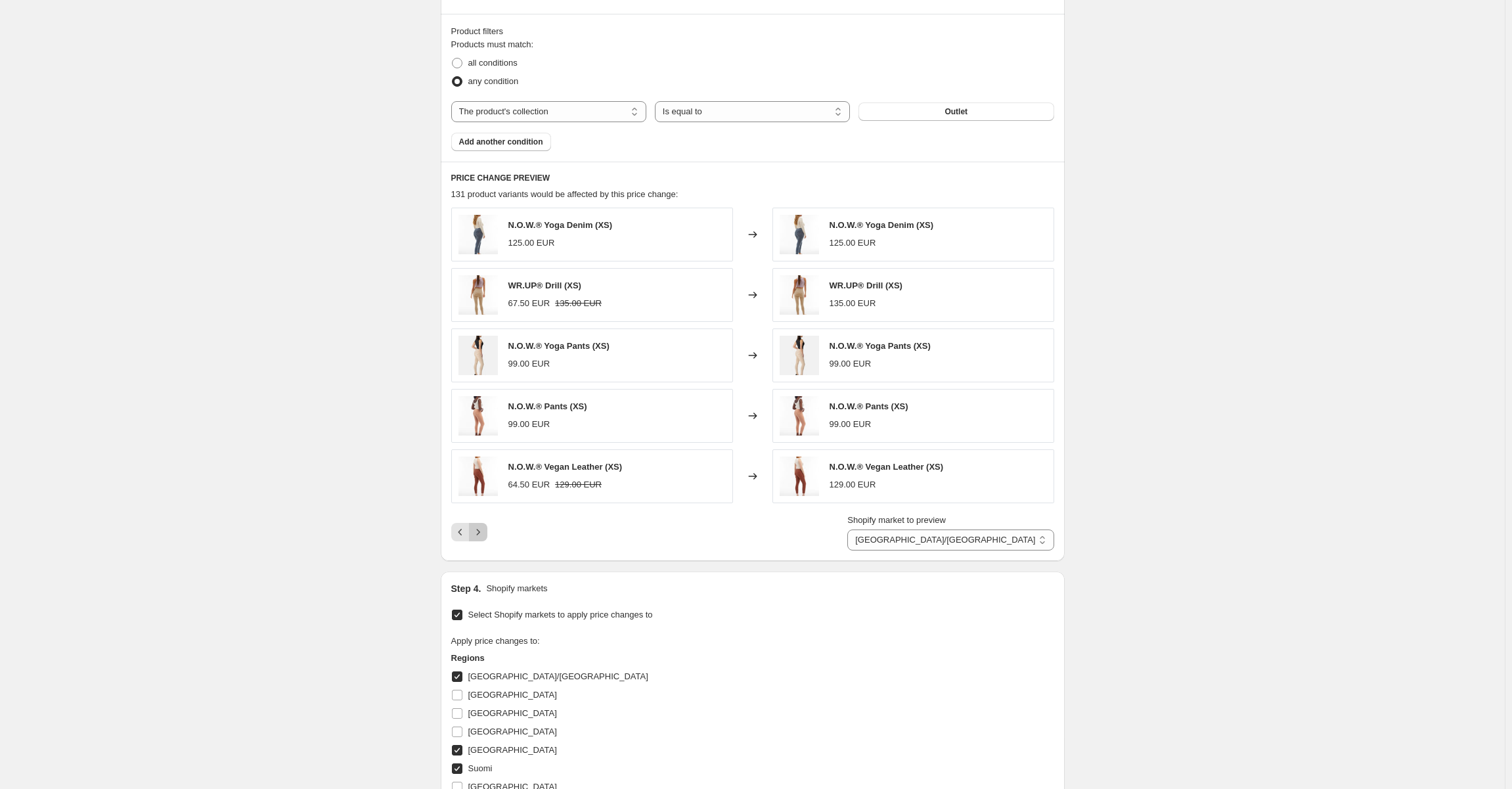
click at [483, 532] on icon "Next" at bounding box center [478, 532] width 14 height 13
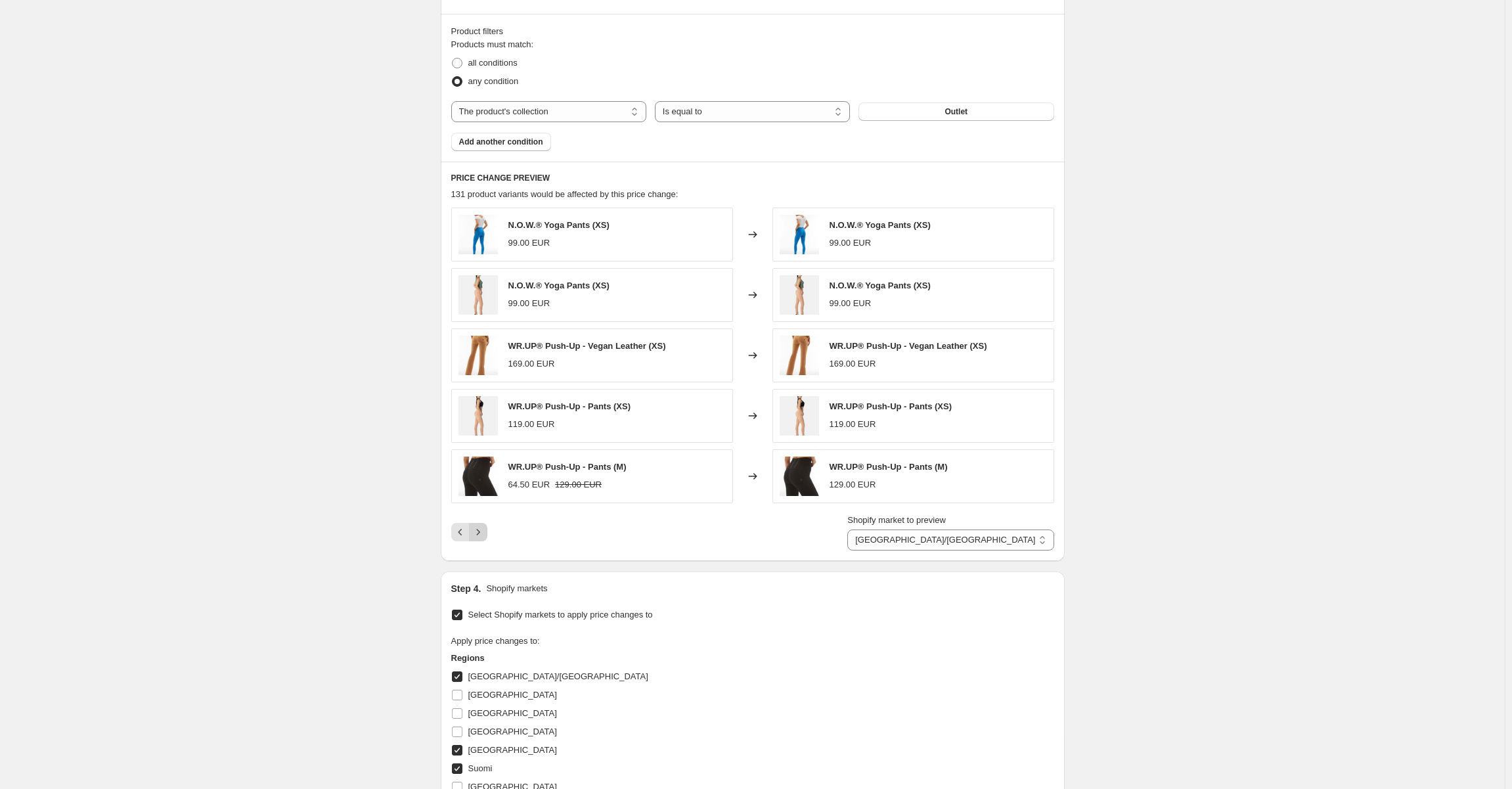
click at [483, 532] on icon "Next" at bounding box center [478, 532] width 14 height 13
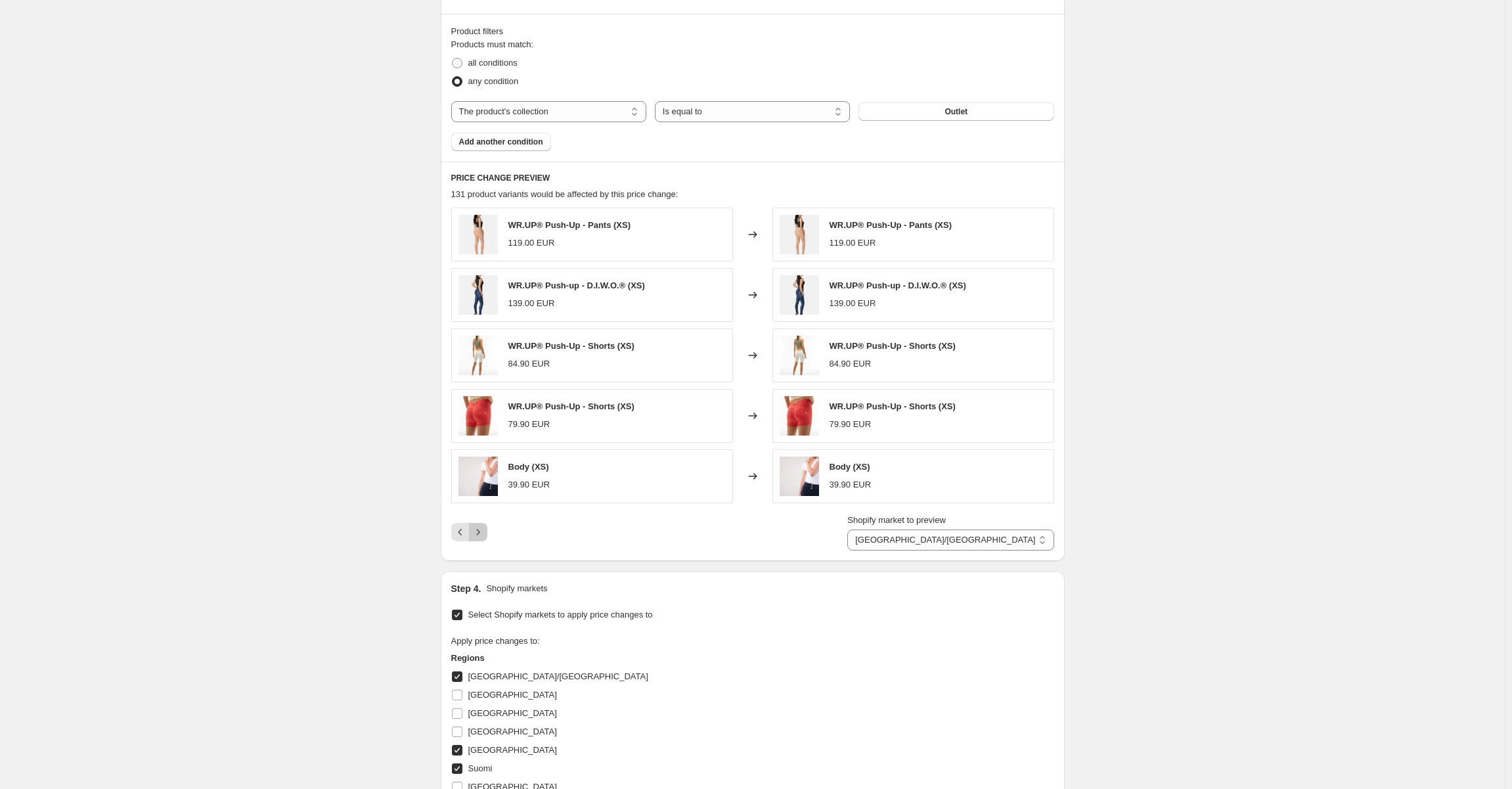
click at [482, 529] on icon "Next" at bounding box center [478, 532] width 14 height 13
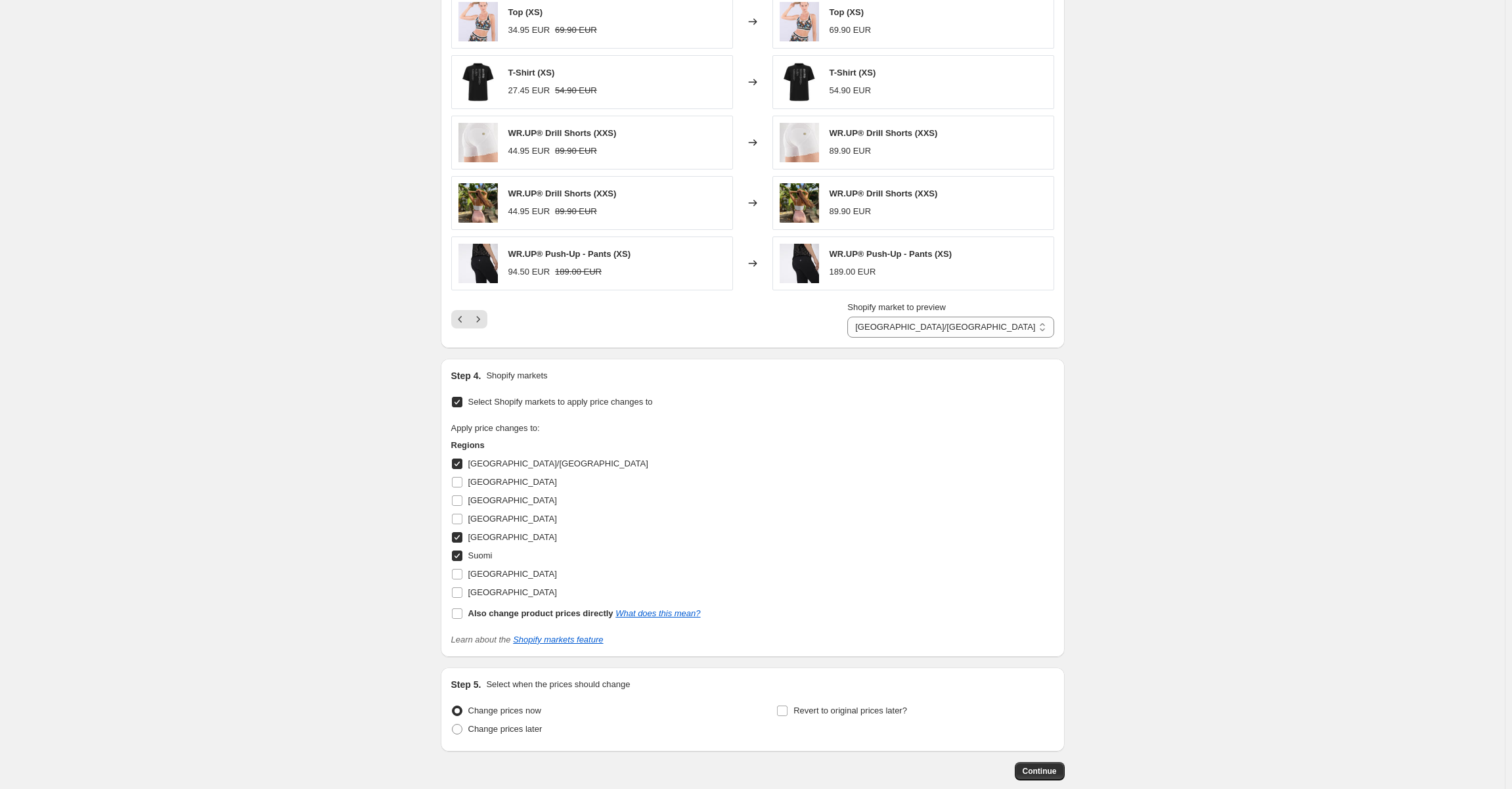
scroll to position [719, 0]
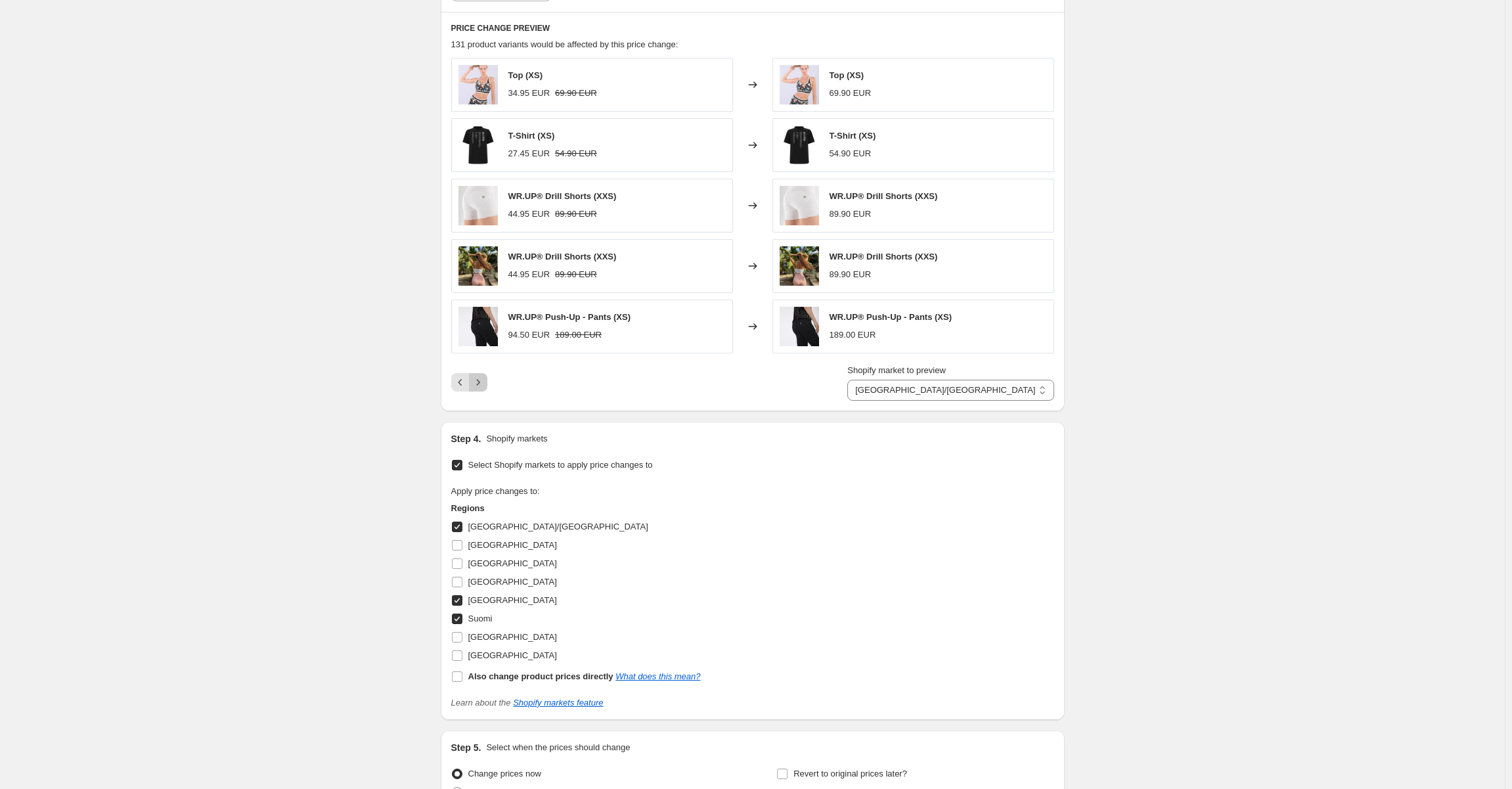
click at [483, 385] on icon "Next" at bounding box center [478, 382] width 14 height 13
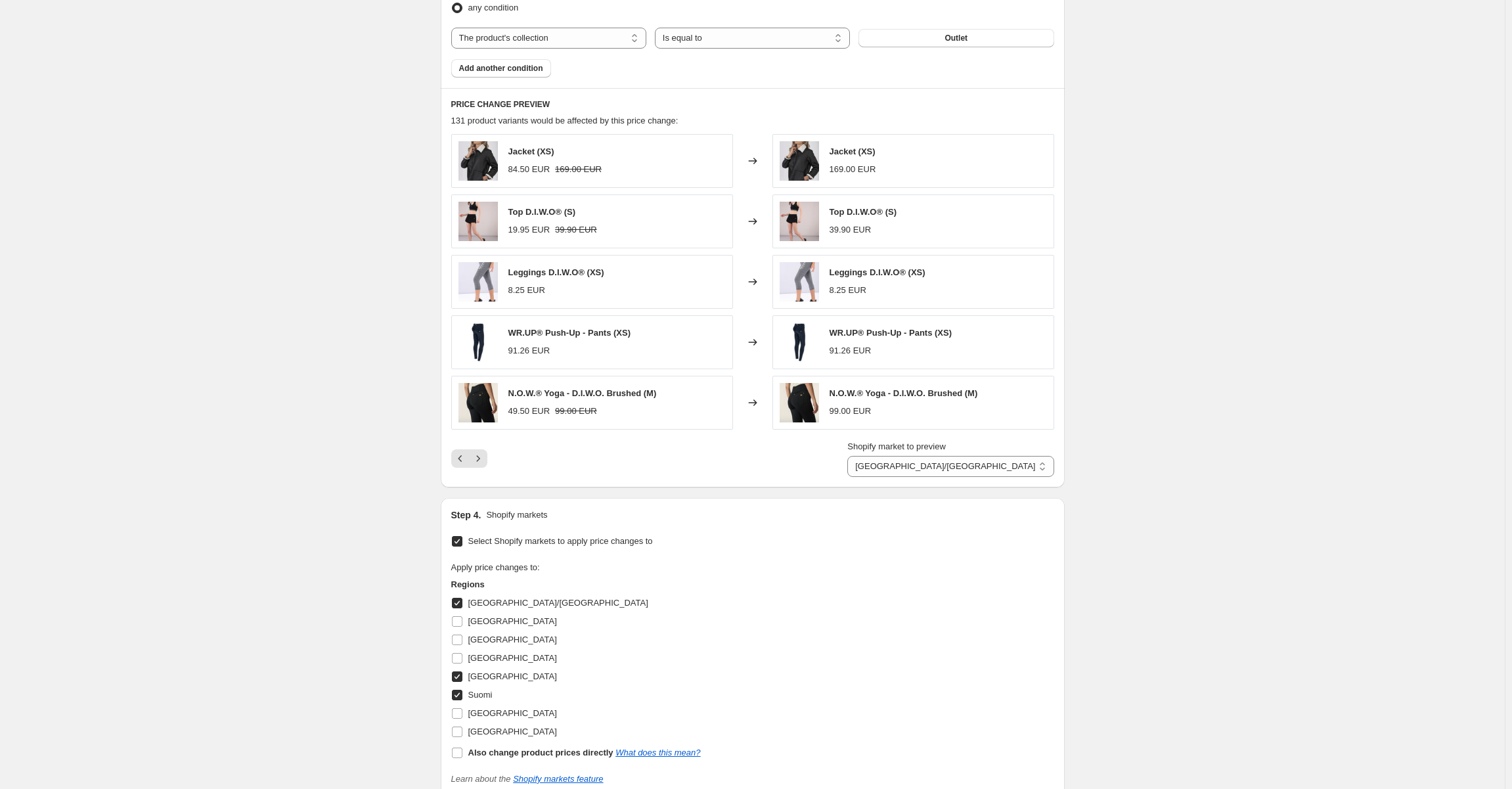
scroll to position [850, 0]
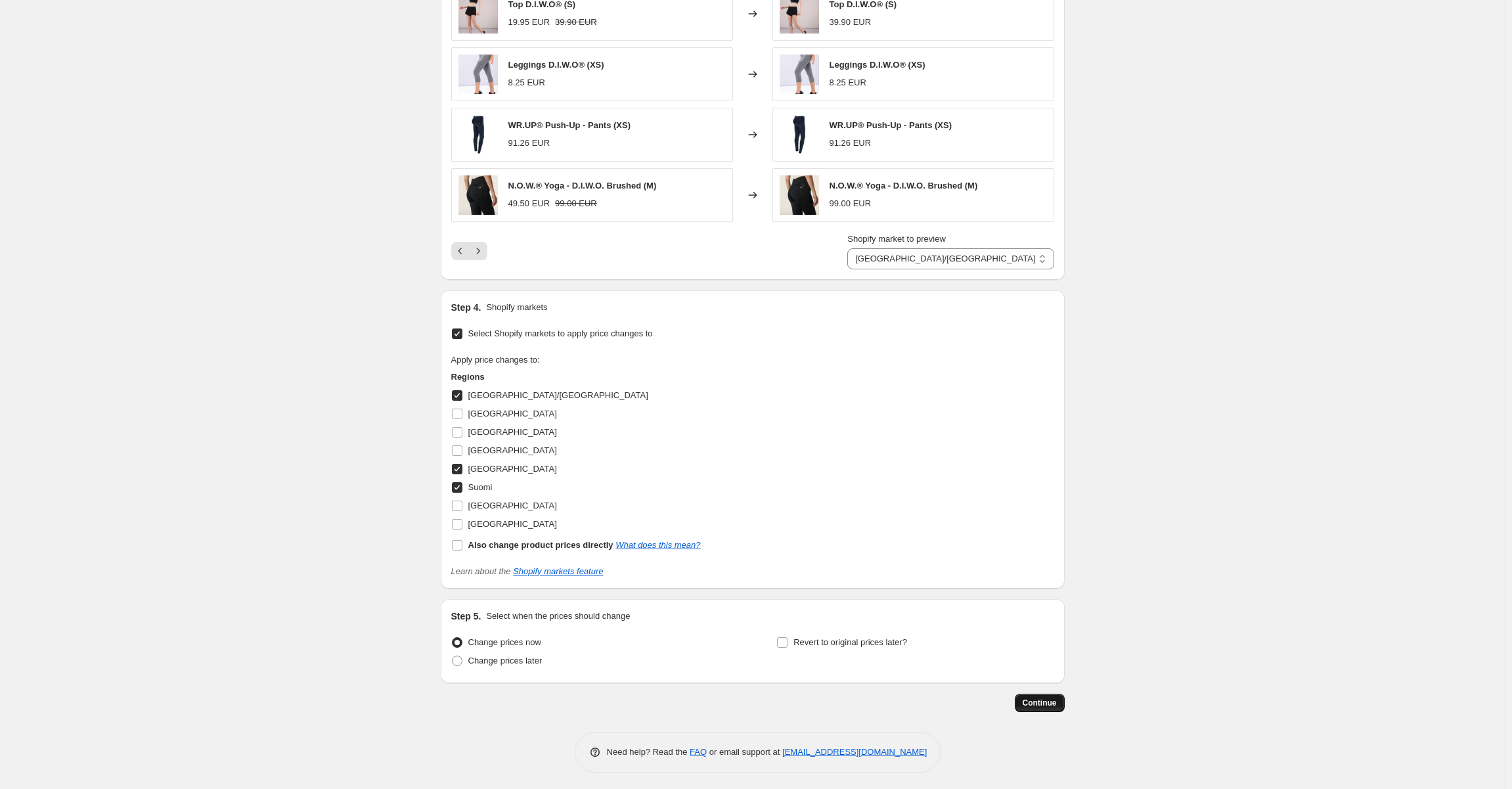
click at [1055, 704] on span "Continue" at bounding box center [1040, 703] width 34 height 11
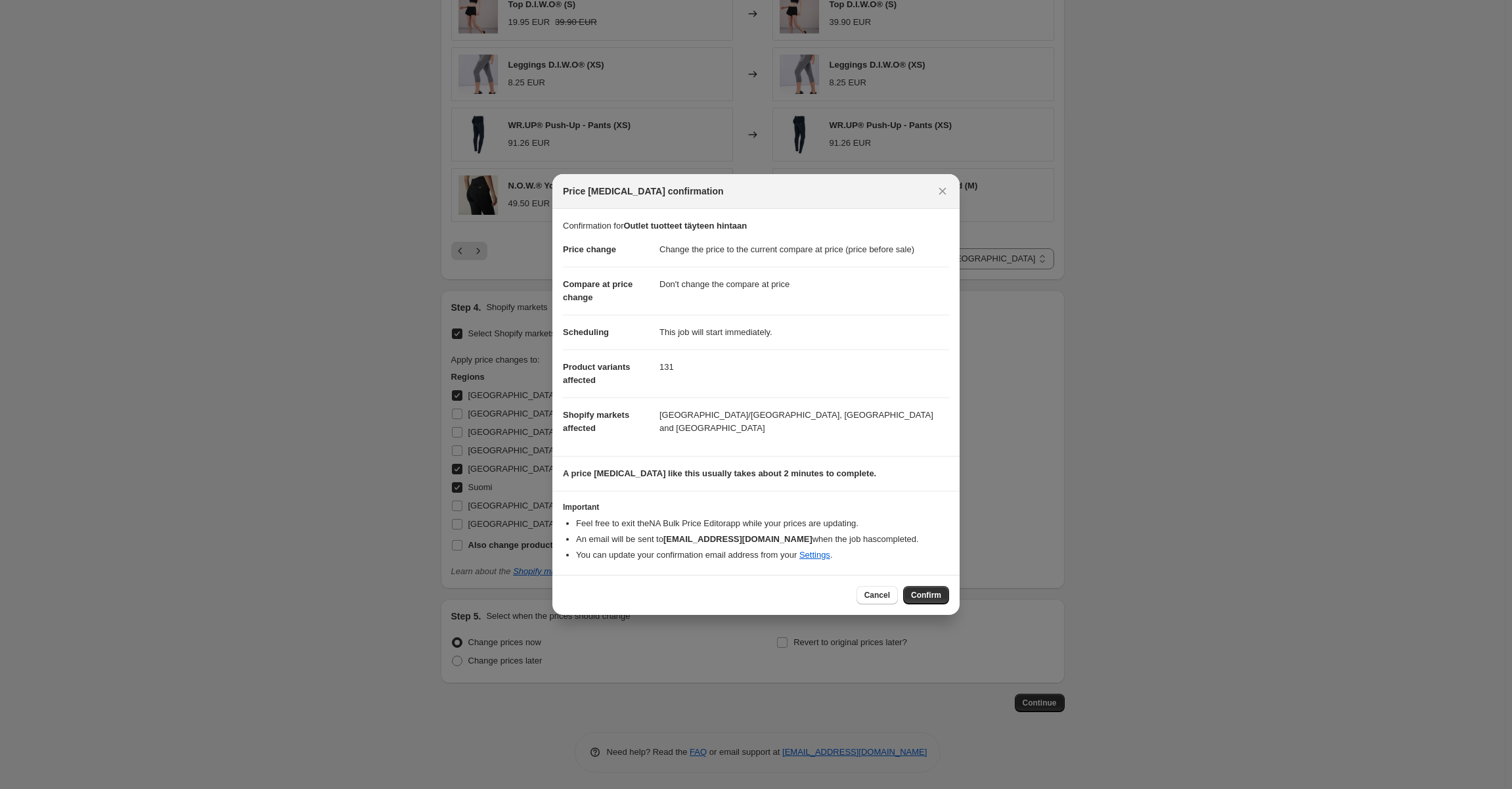
click at [918, 588] on button "Confirm" at bounding box center [926, 595] width 46 height 18
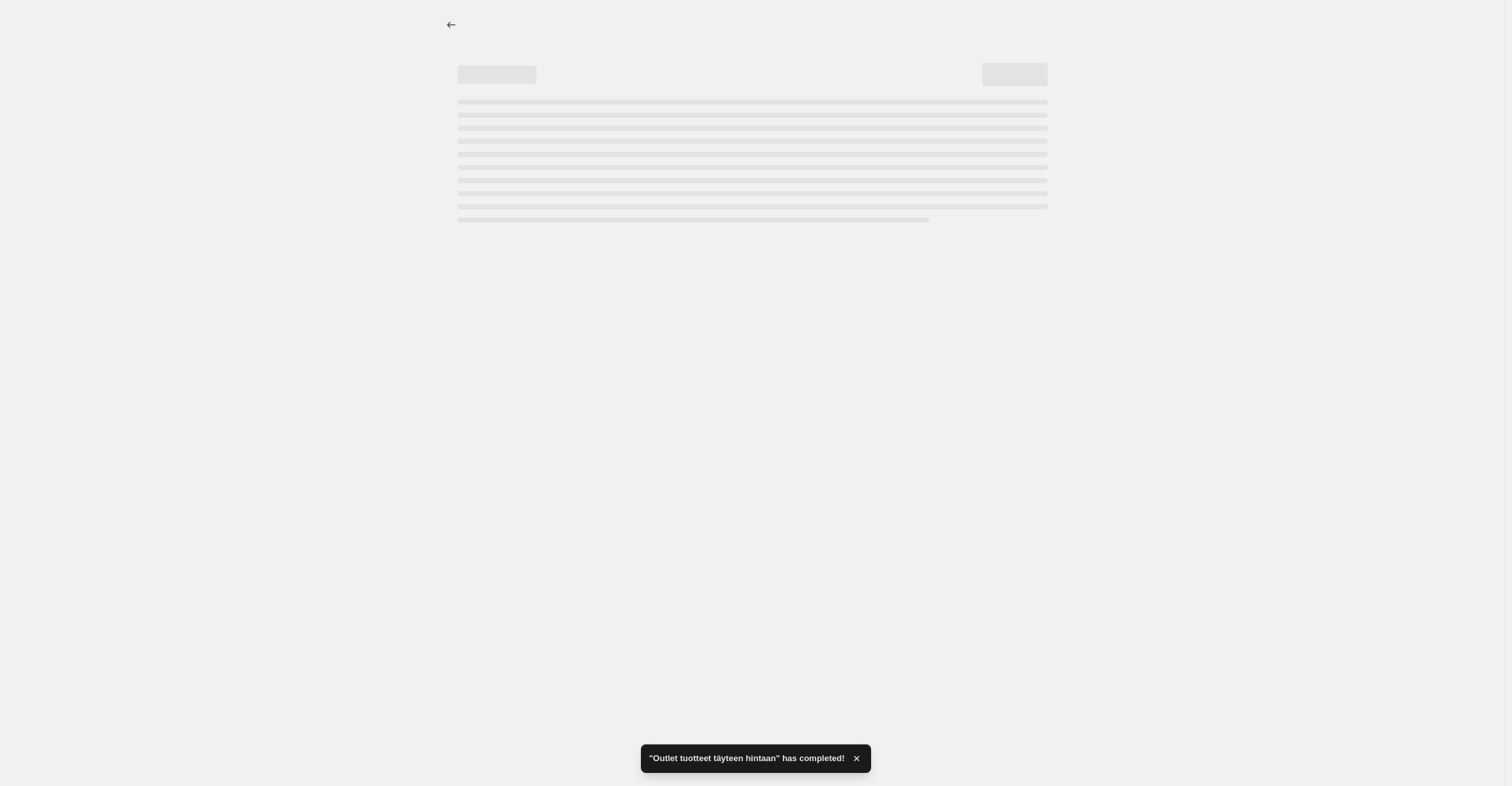
select select "ecap"
select select "no_change"
select select "collection"
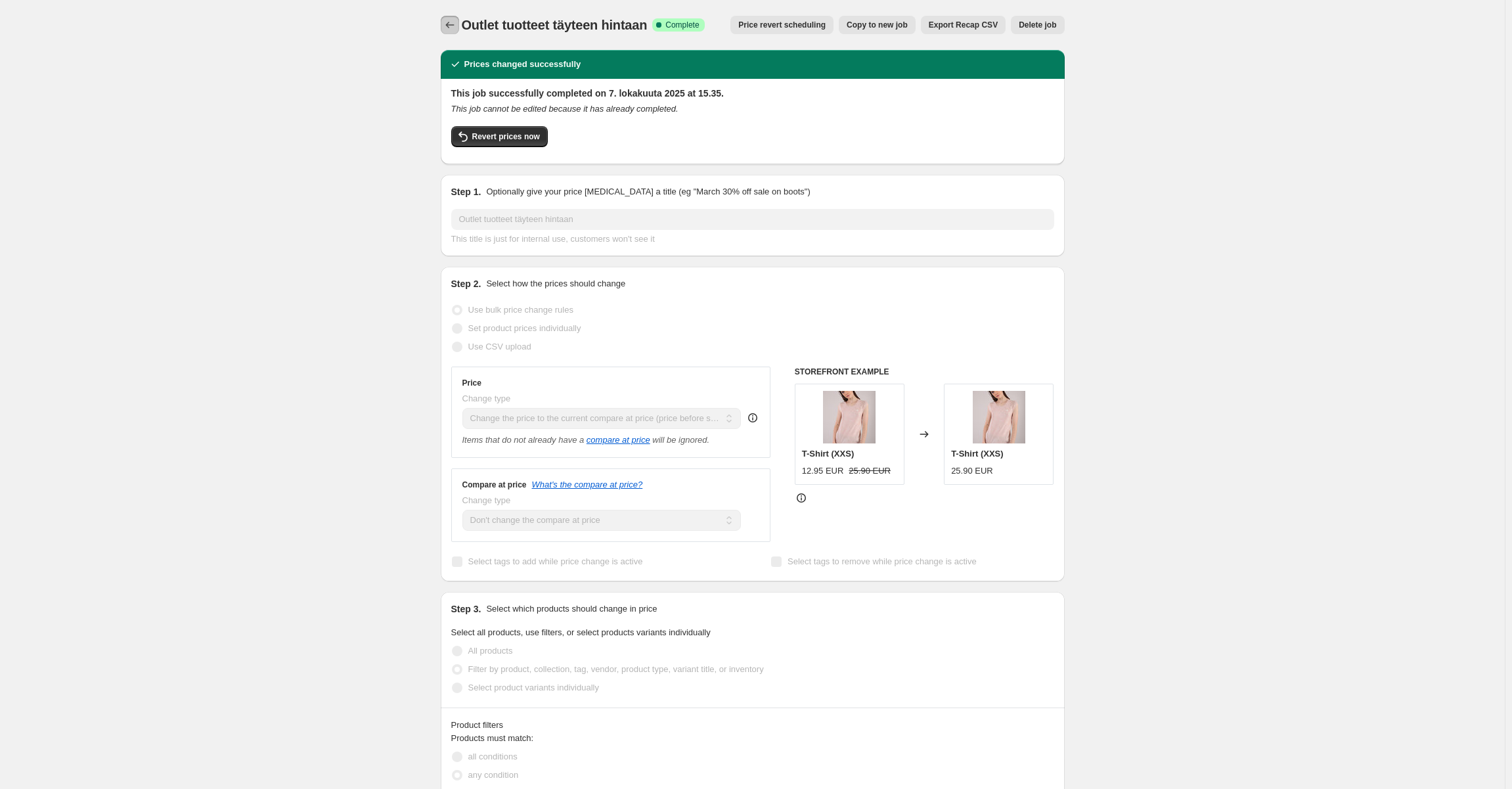
click at [448, 20] on icon "Price change jobs" at bounding box center [450, 24] width 14 height 13
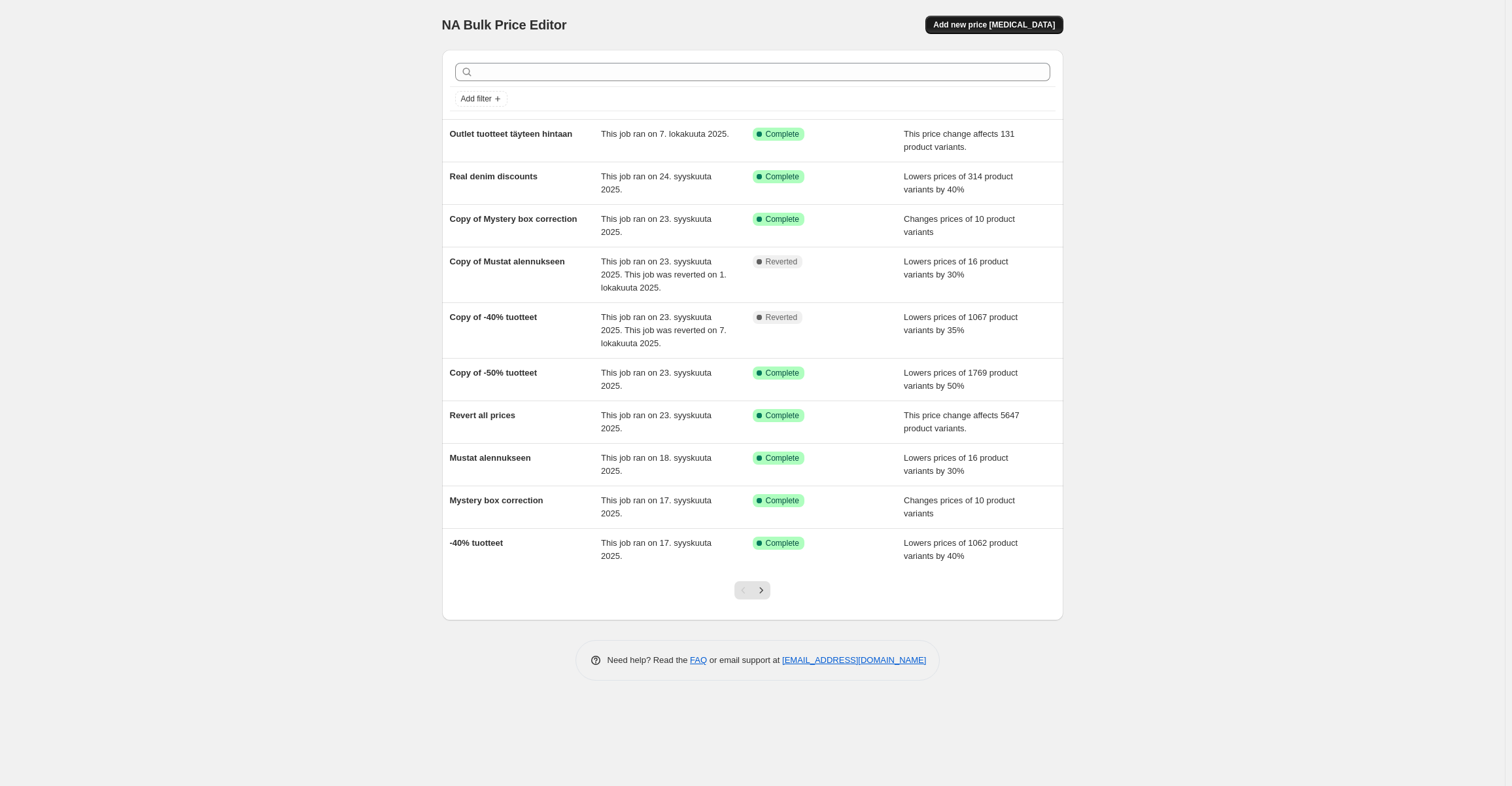
click at [1006, 25] on span "Add new price [MEDICAL_DATA]" at bounding box center [994, 25] width 122 height 11
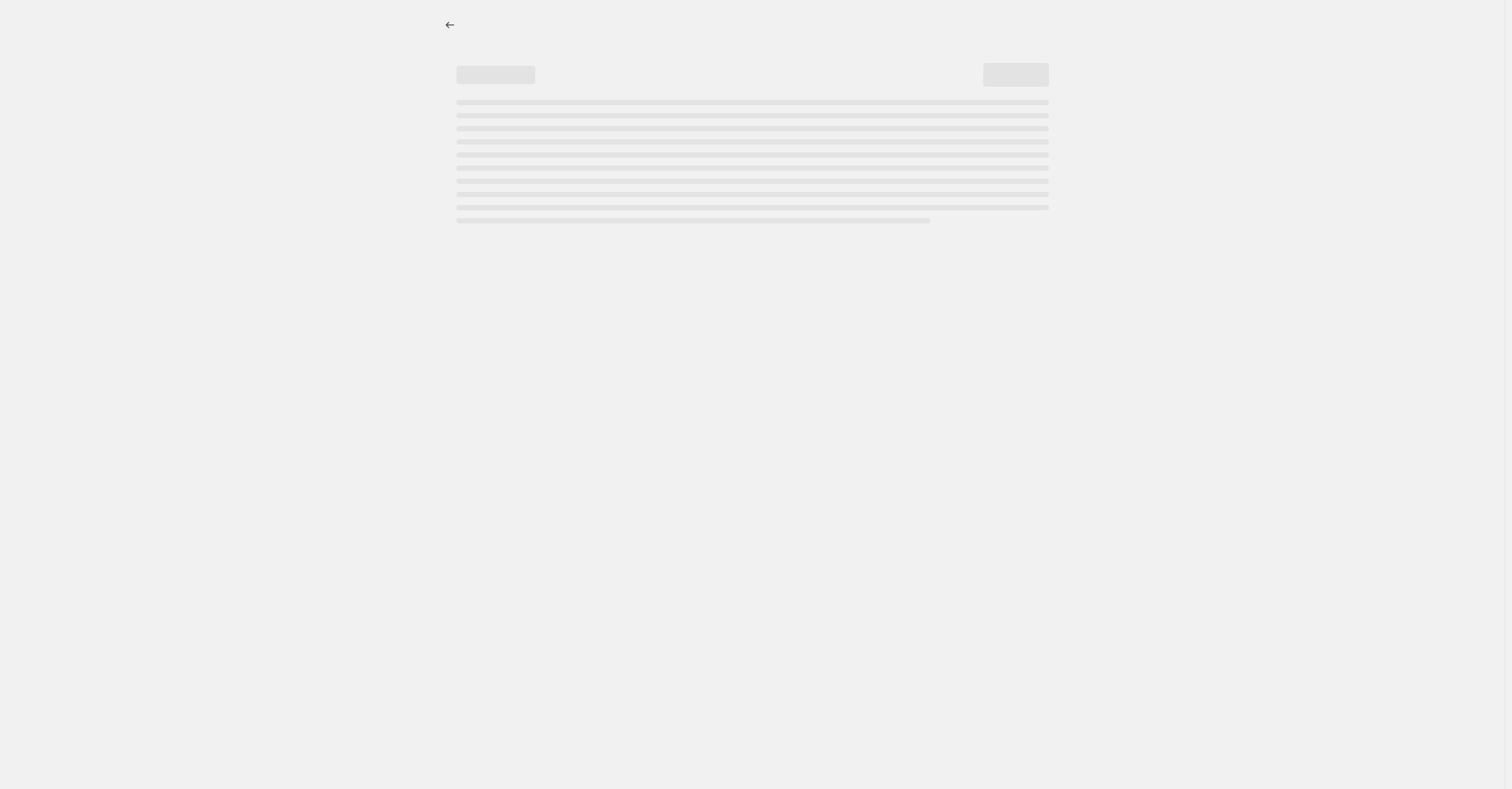
select select "percentage"
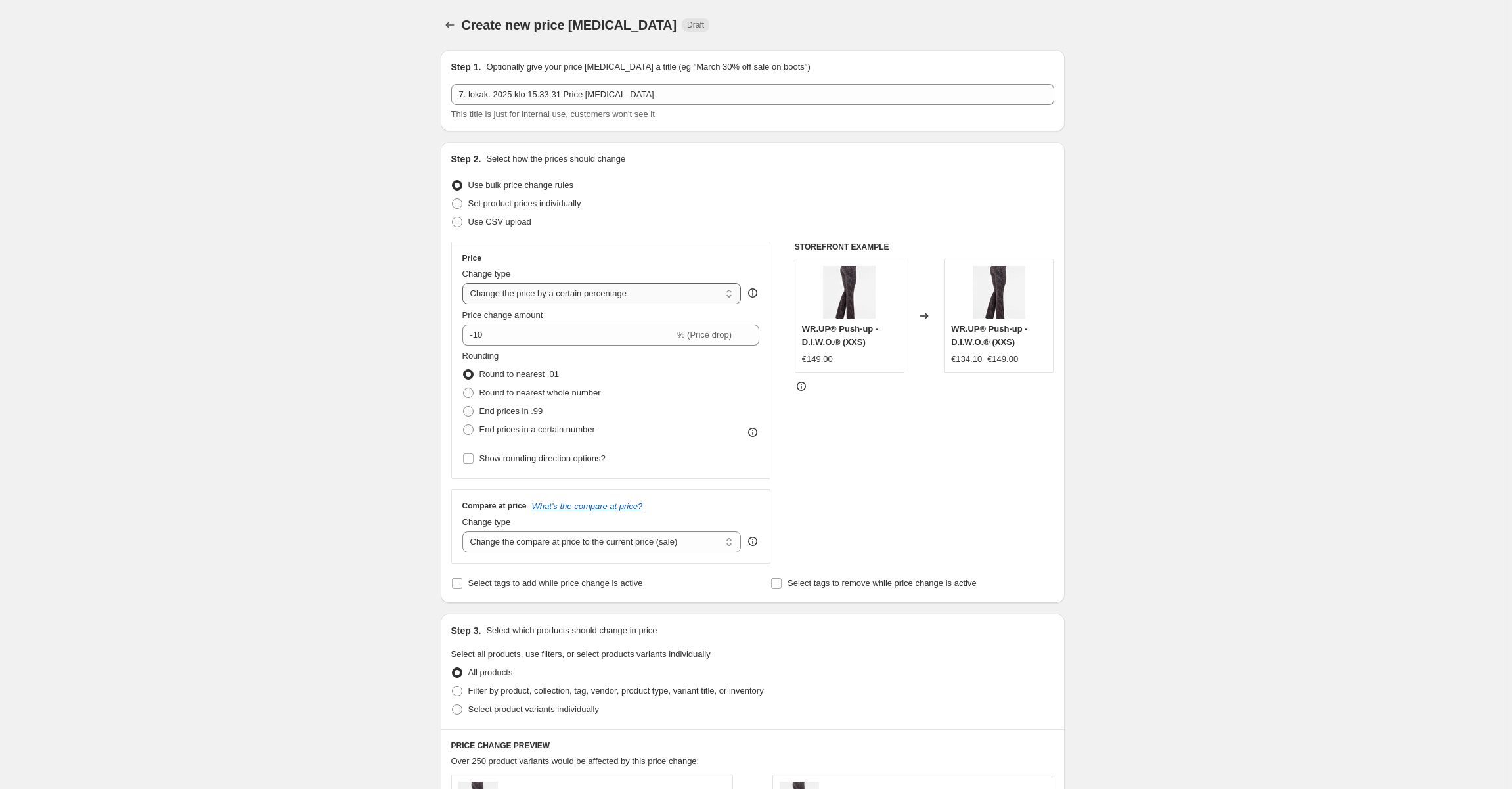
click at [562, 294] on select "Change the price to a certain amount Change the price by a certain amount Chang…" at bounding box center [602, 293] width 279 height 21
click at [465, 283] on select "Change the price to a certain amount Change the price by a certain amount Chang…" at bounding box center [602, 293] width 279 height 21
click at [586, 337] on input "-10" at bounding box center [569, 335] width 212 height 21
click at [586, 339] on input "-10" at bounding box center [569, 335] width 212 height 21
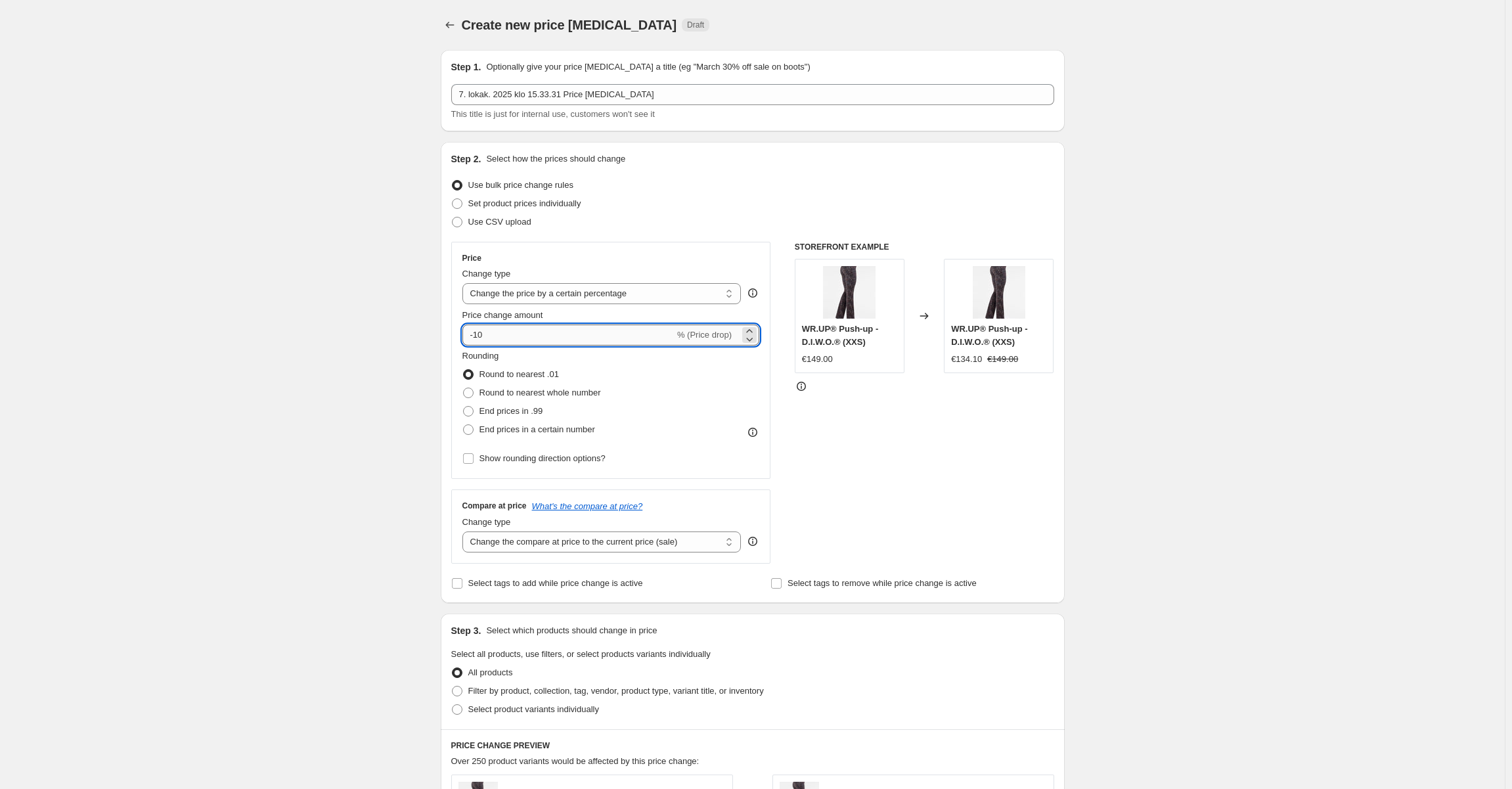
click at [585, 332] on input "-10" at bounding box center [569, 335] width 212 height 21
type input "-1"
type input "-50"
click at [339, 390] on div "Create new price [MEDICAL_DATA]. This page is ready Create new price [MEDICAL_D…" at bounding box center [752, 693] width 1505 height 1386
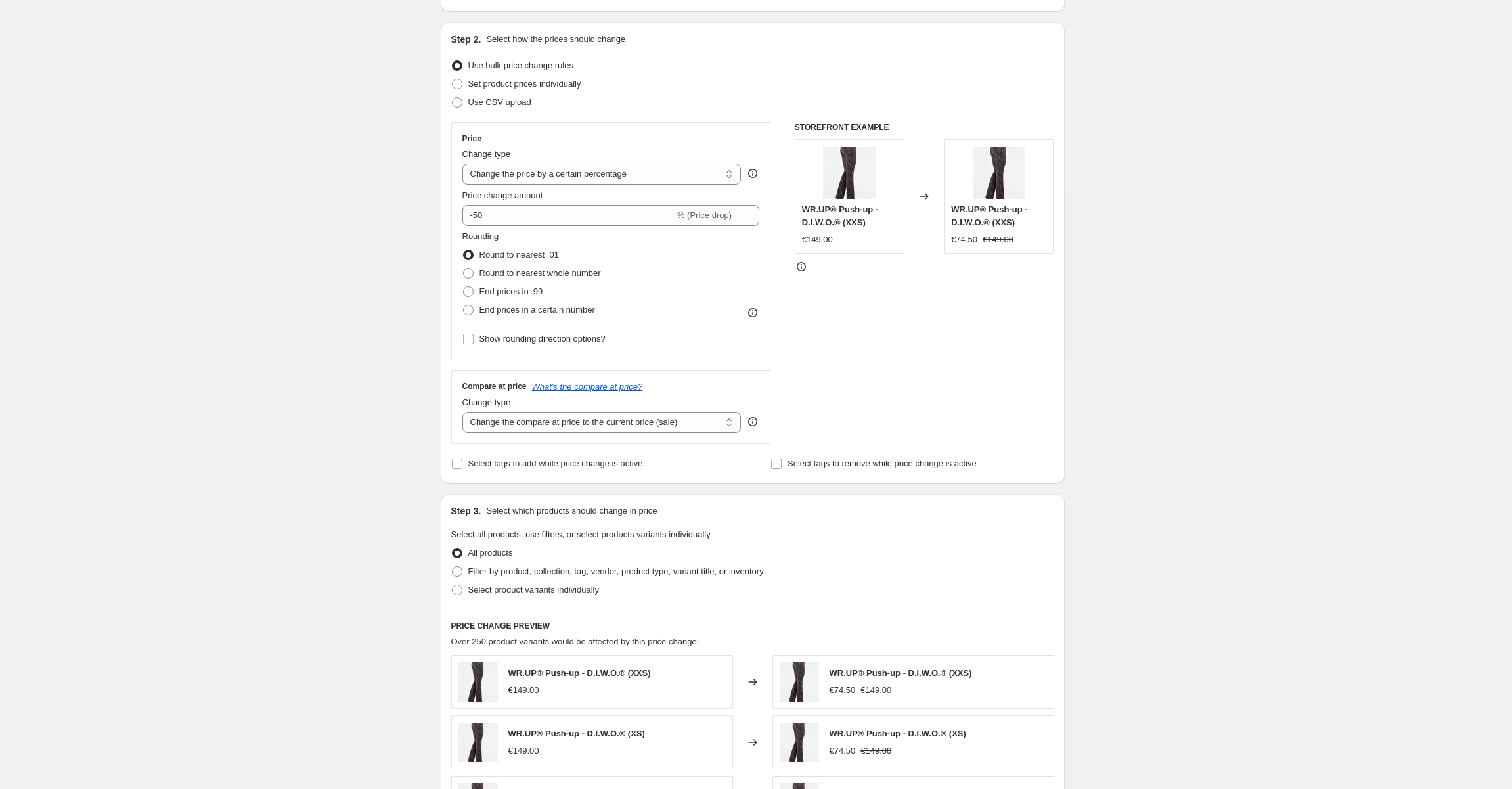
scroll to position [197, 0]
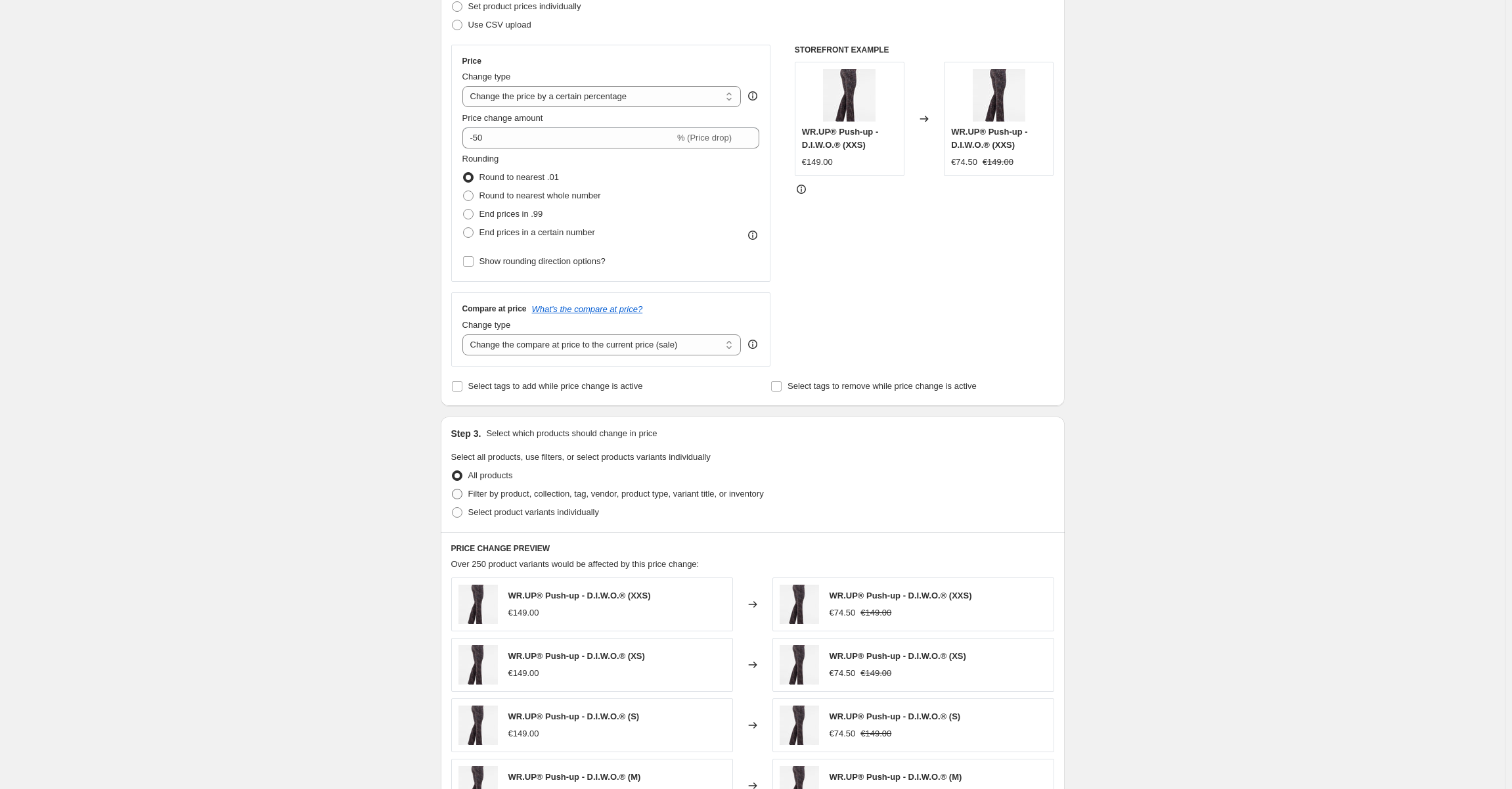
click at [609, 485] on label "Filter by product, collection, tag, vendor, product type, variant title, or inv…" at bounding box center [607, 494] width 312 height 18
click at [453, 489] on input "Filter by product, collection, tag, vendor, product type, variant title, or inv…" at bounding box center [452, 489] width 1 height 1
radio input "true"
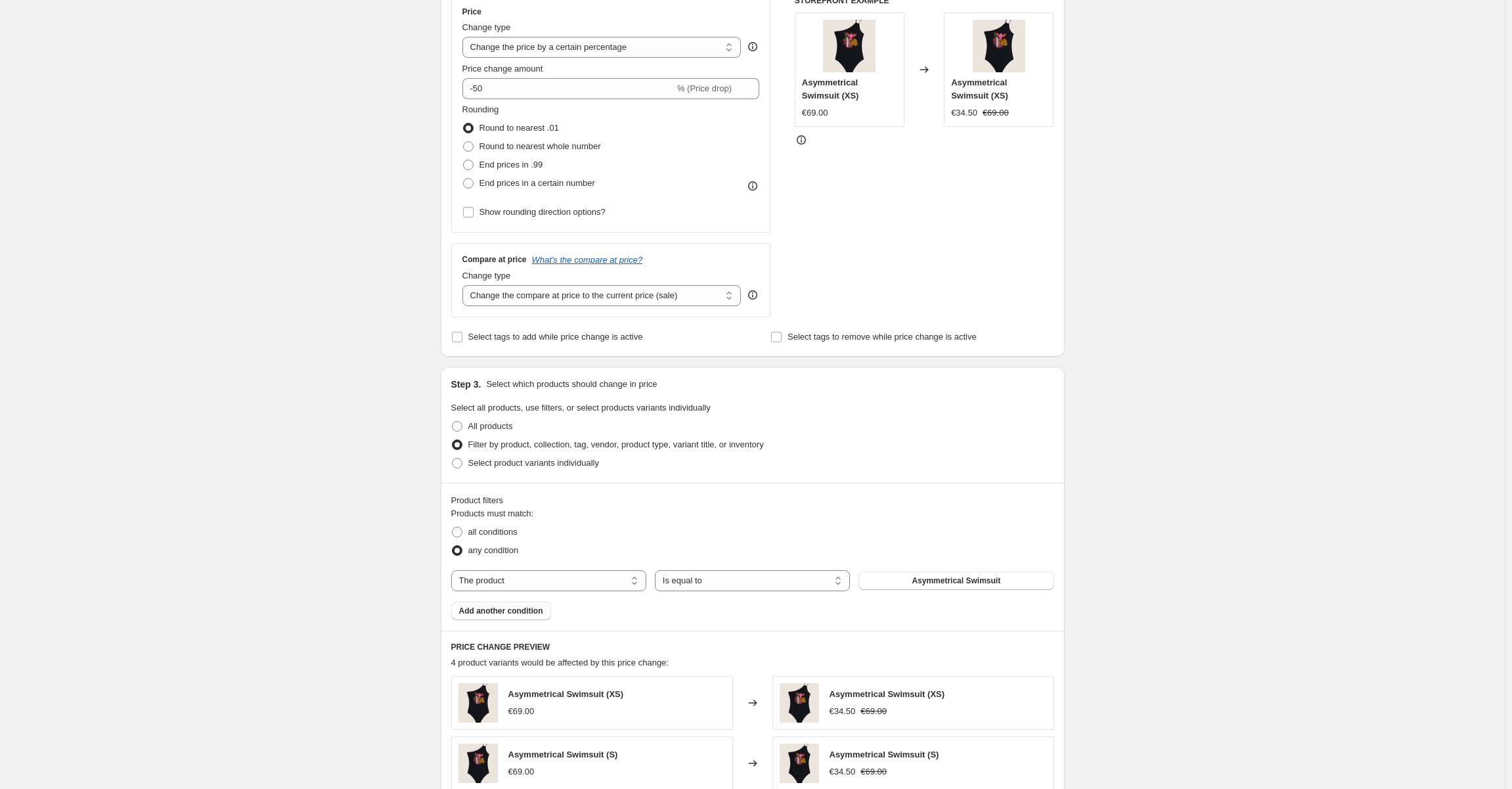
scroll to position [328, 0]
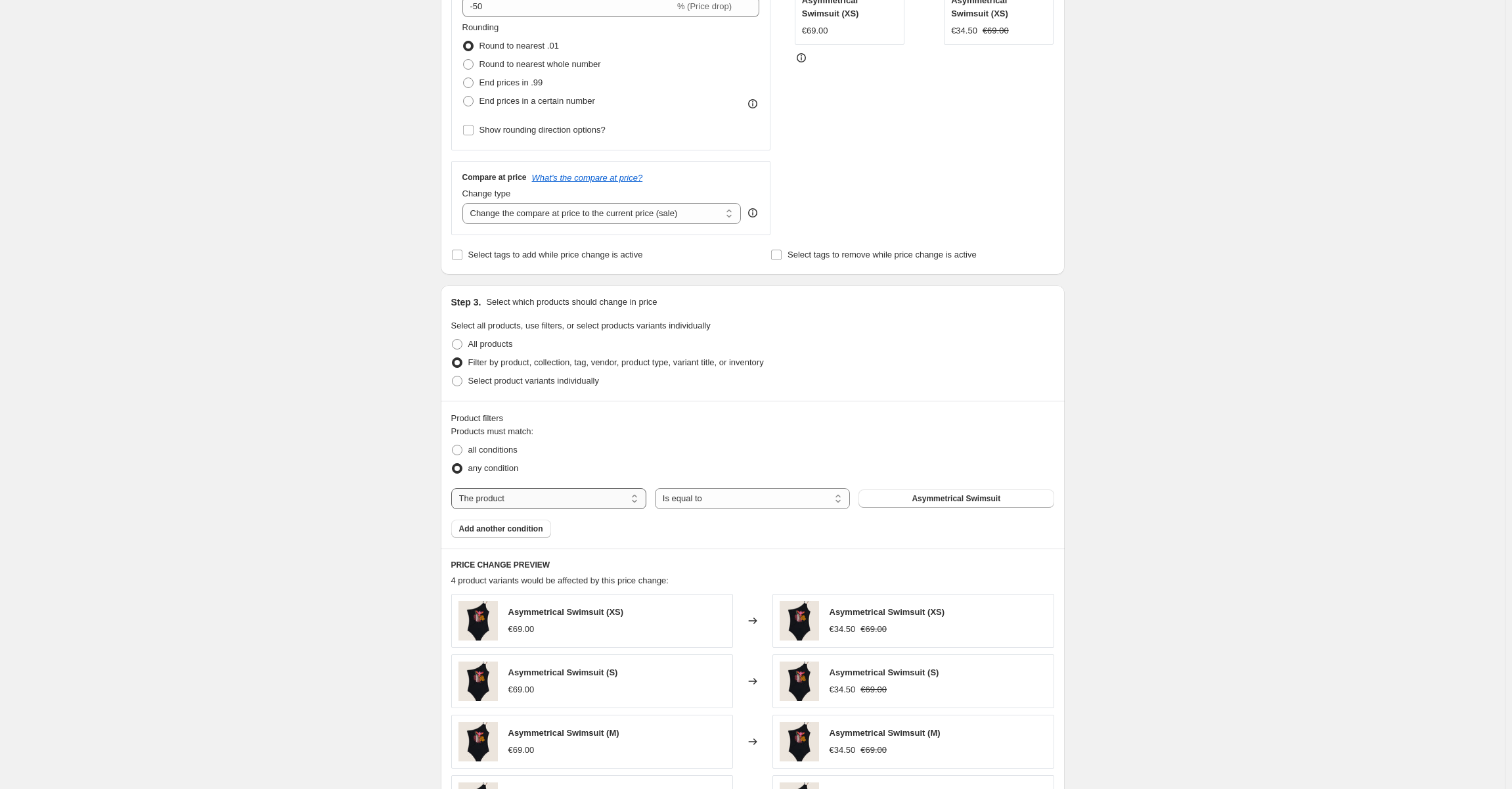
click at [603, 497] on select "The product The product's collection The product's tag The product's vendor The…" at bounding box center [548, 498] width 195 height 21
select select "collection"
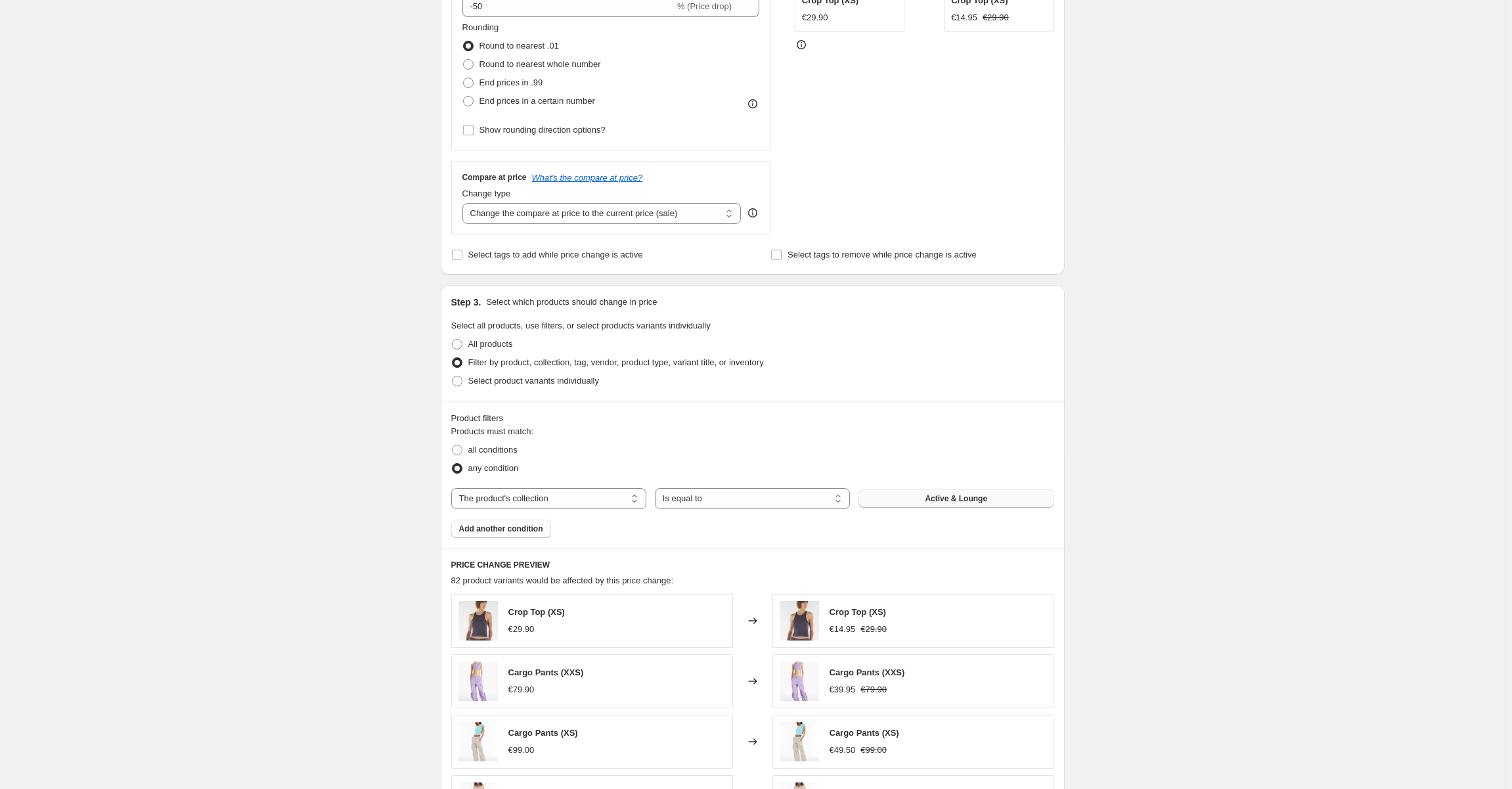
click at [953, 489] on button "Active & Lounge" at bounding box center [956, 498] width 195 height 18
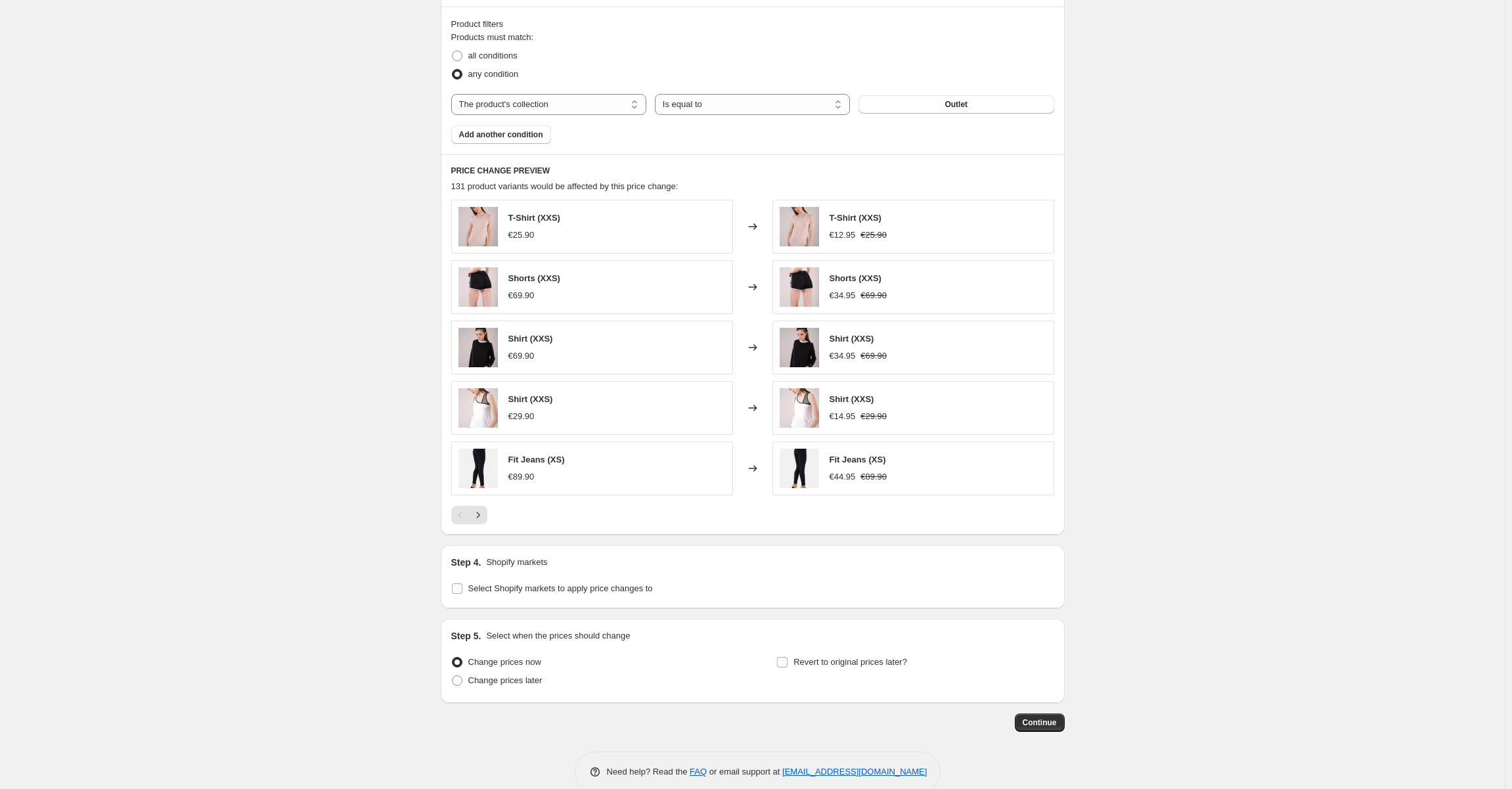
scroll to position [742, 0]
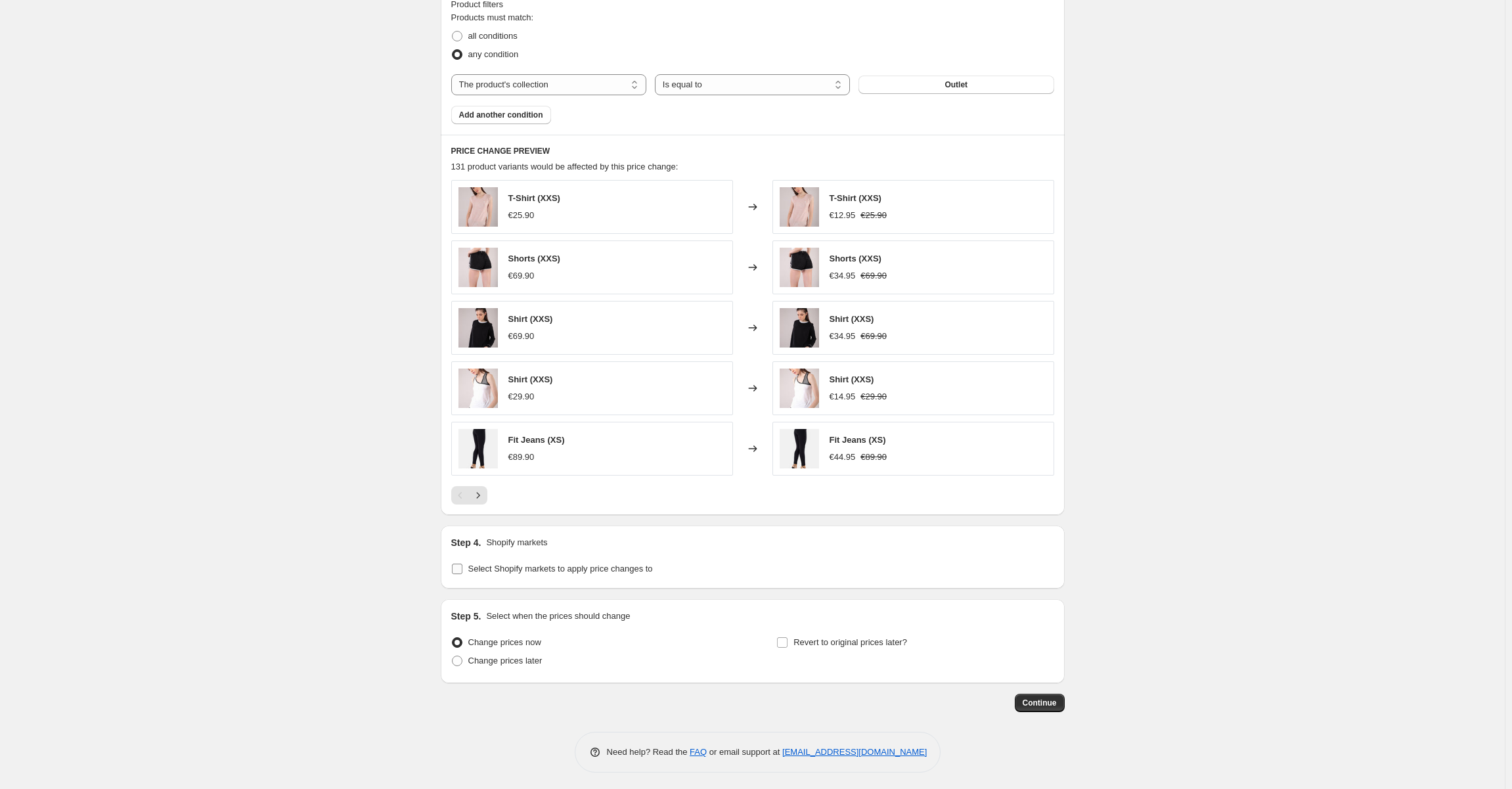
click at [609, 563] on span "Select Shopify markets to apply price changes to" at bounding box center [560, 568] width 184 height 10
click at [463, 563] on input "Select Shopify markets to apply price changes to" at bounding box center [457, 569] width 11 height 11
checkbox input "true"
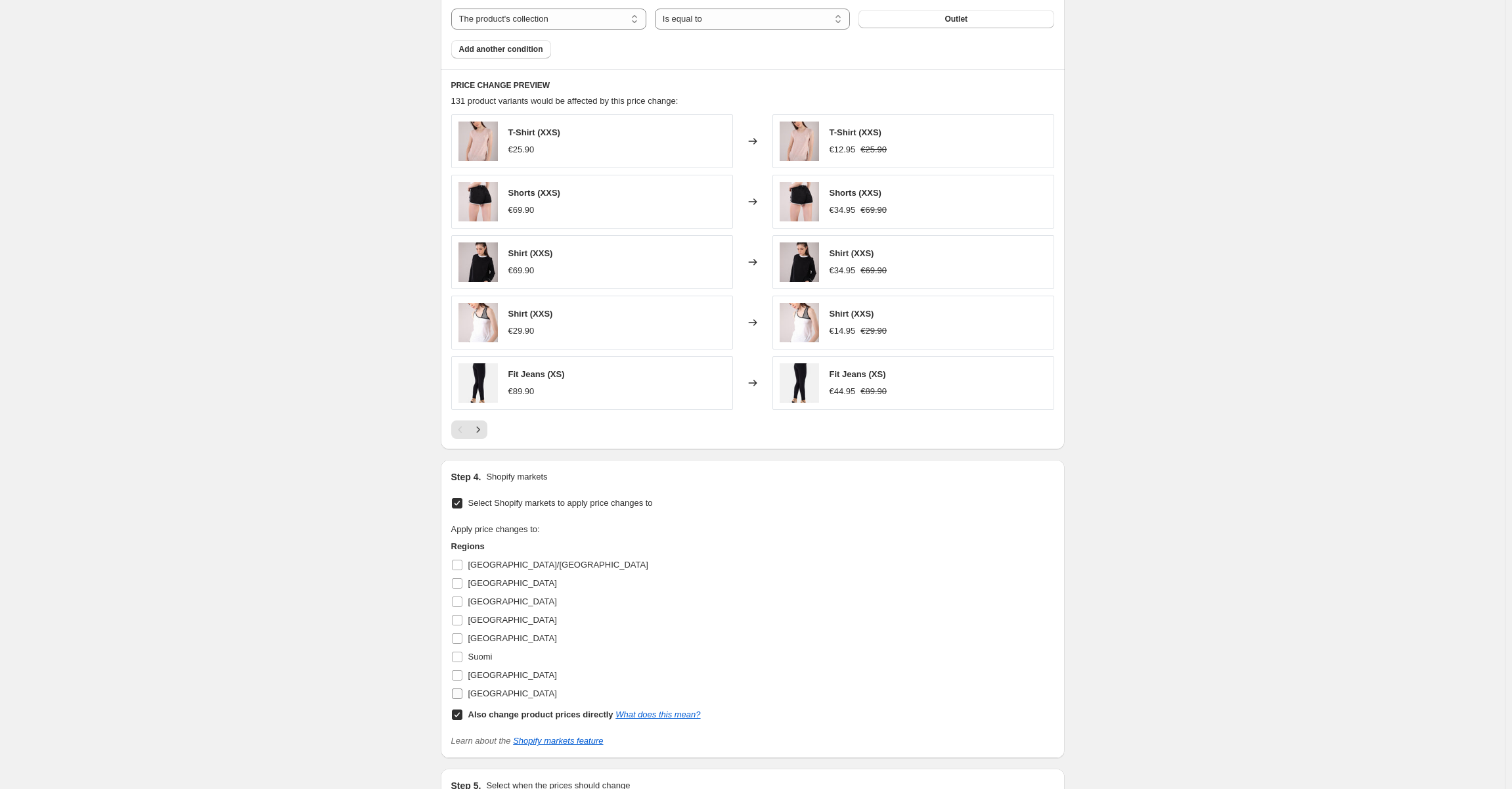
scroll to position [939, 0]
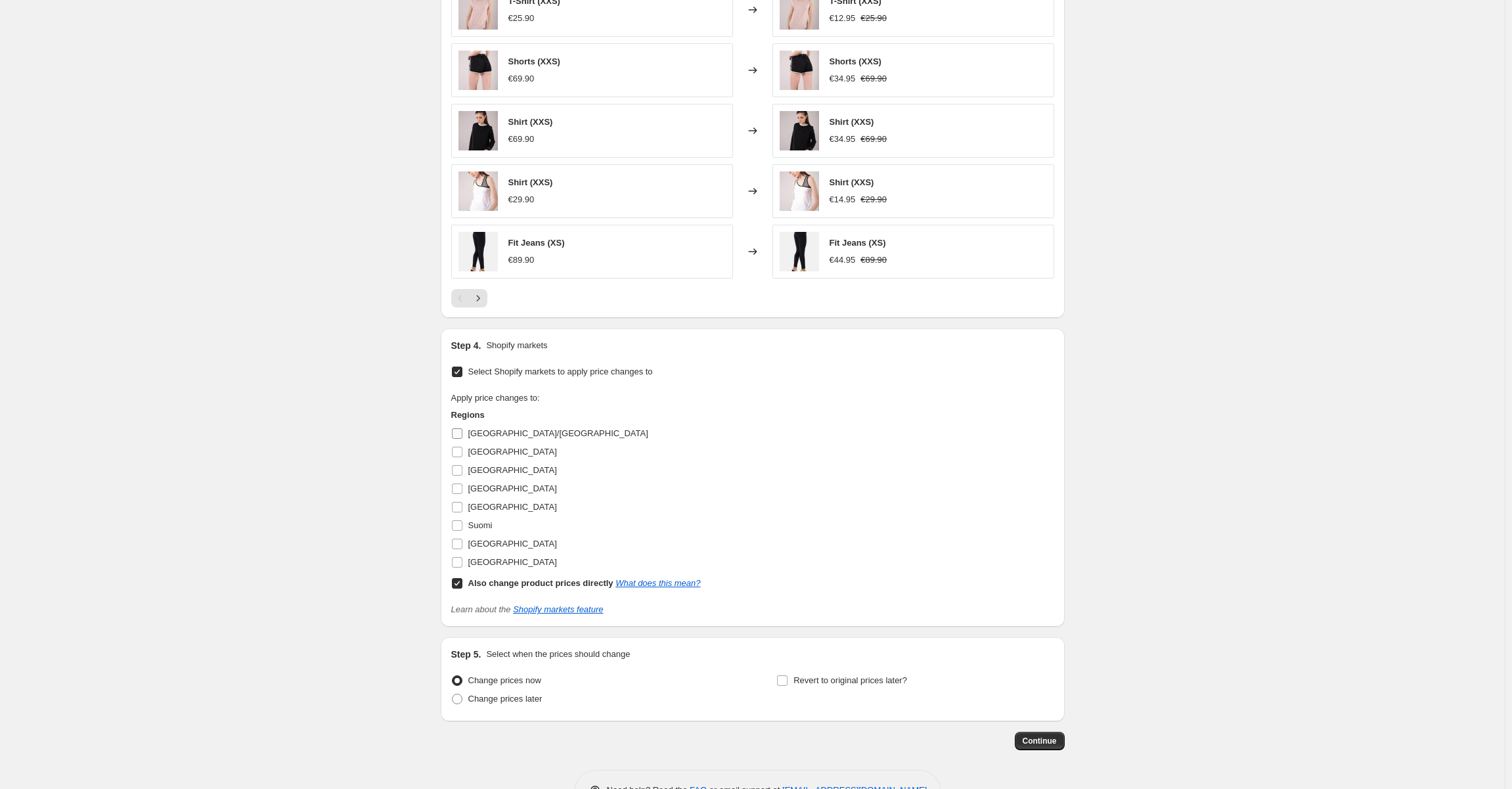
click at [460, 432] on input "[GEOGRAPHIC_DATA]/[GEOGRAPHIC_DATA]" at bounding box center [457, 434] width 11 height 11
checkbox input "true"
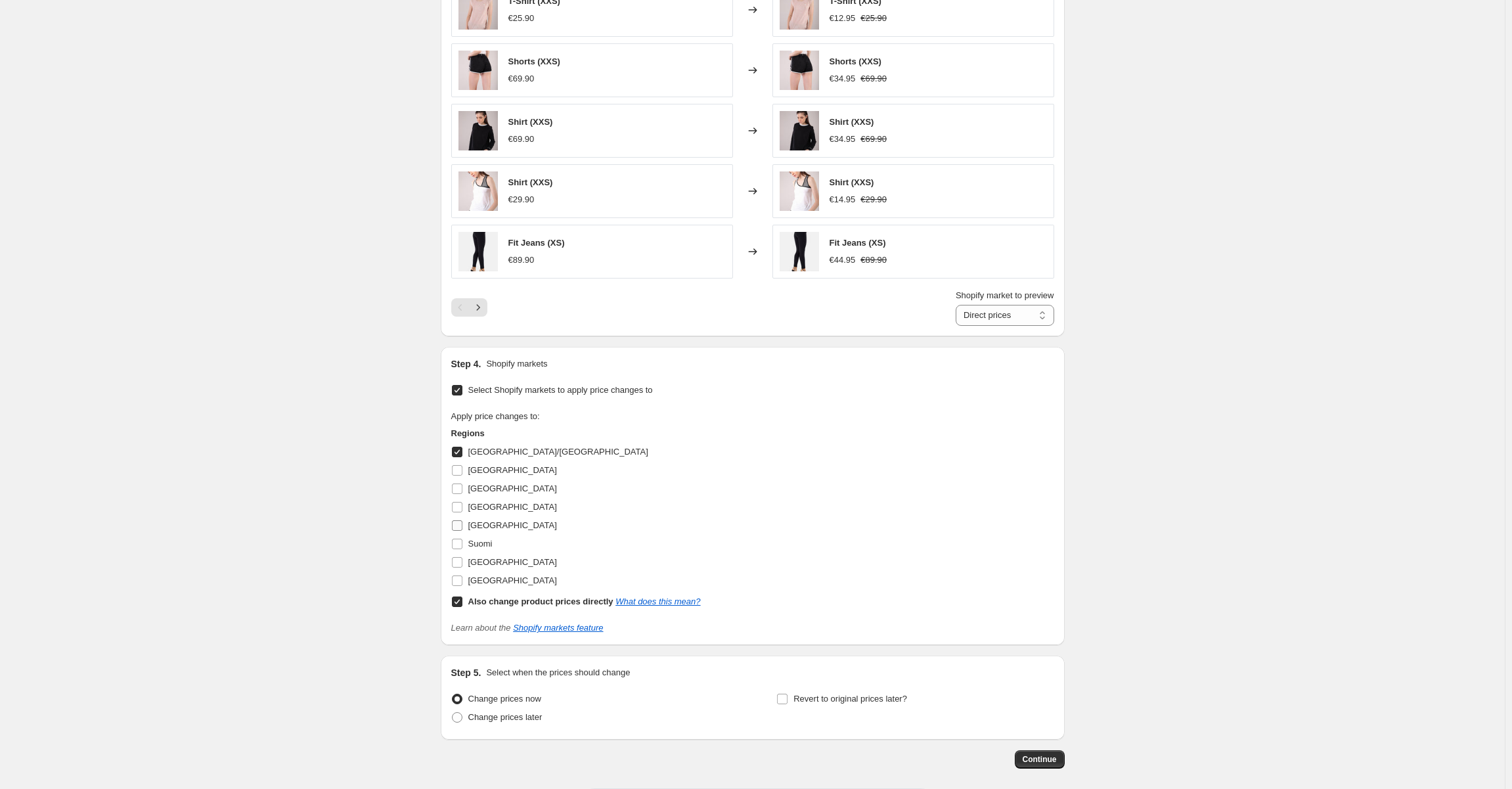
click at [464, 531] on label "[GEOGRAPHIC_DATA]" at bounding box center [504, 525] width 106 height 18
click at [463, 531] on input "[GEOGRAPHIC_DATA]" at bounding box center [457, 525] width 11 height 11
checkbox input "true"
click at [464, 546] on span at bounding box center [456, 543] width 12 height 12
click at [463, 546] on input "Suomi" at bounding box center [457, 544] width 11 height 11
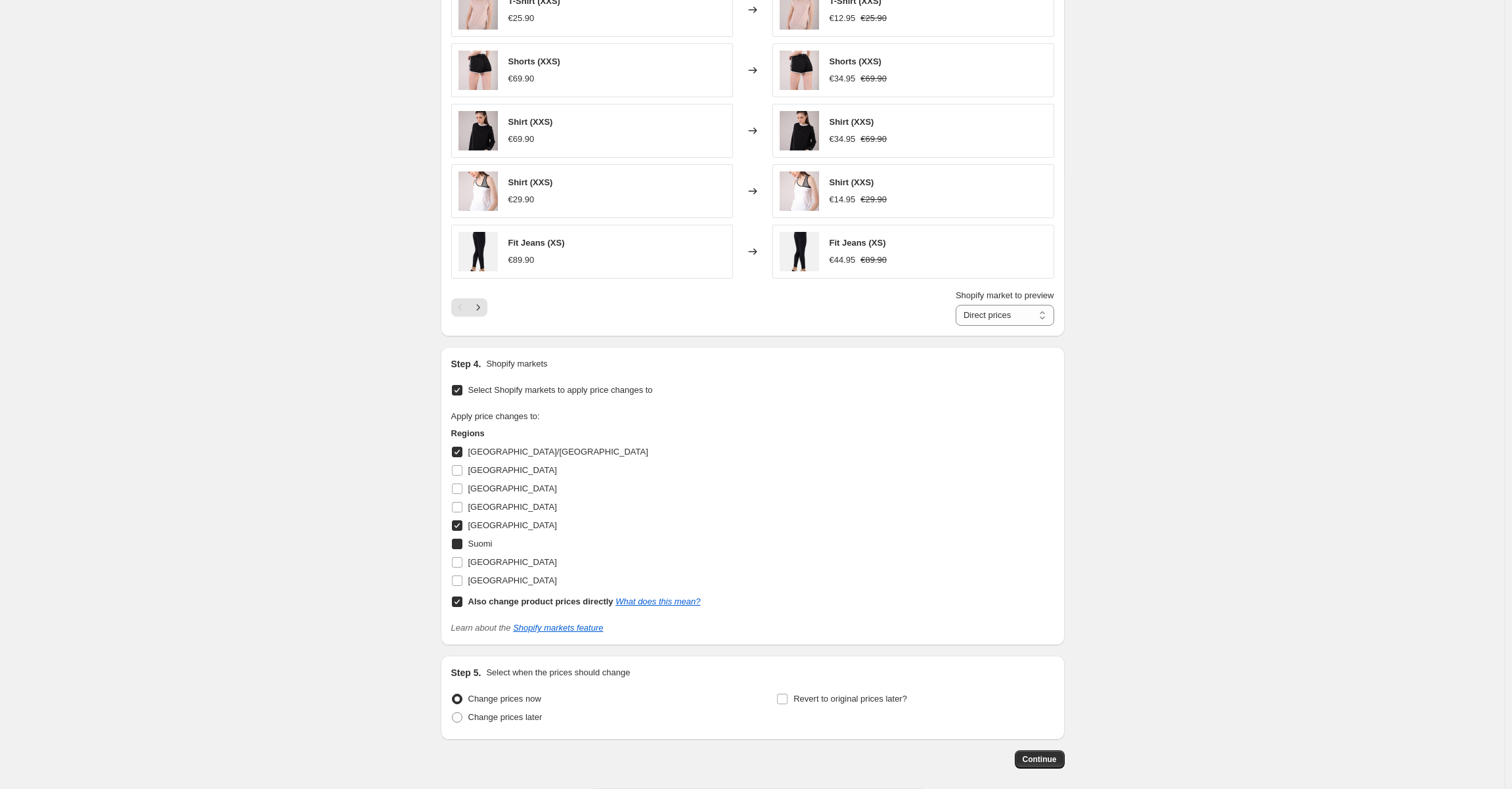
checkbox input "true"
click at [463, 596] on input "Also change product prices directly What does this mean?" at bounding box center [457, 602] width 11 height 11
checkbox input "false"
select select "99453829444"
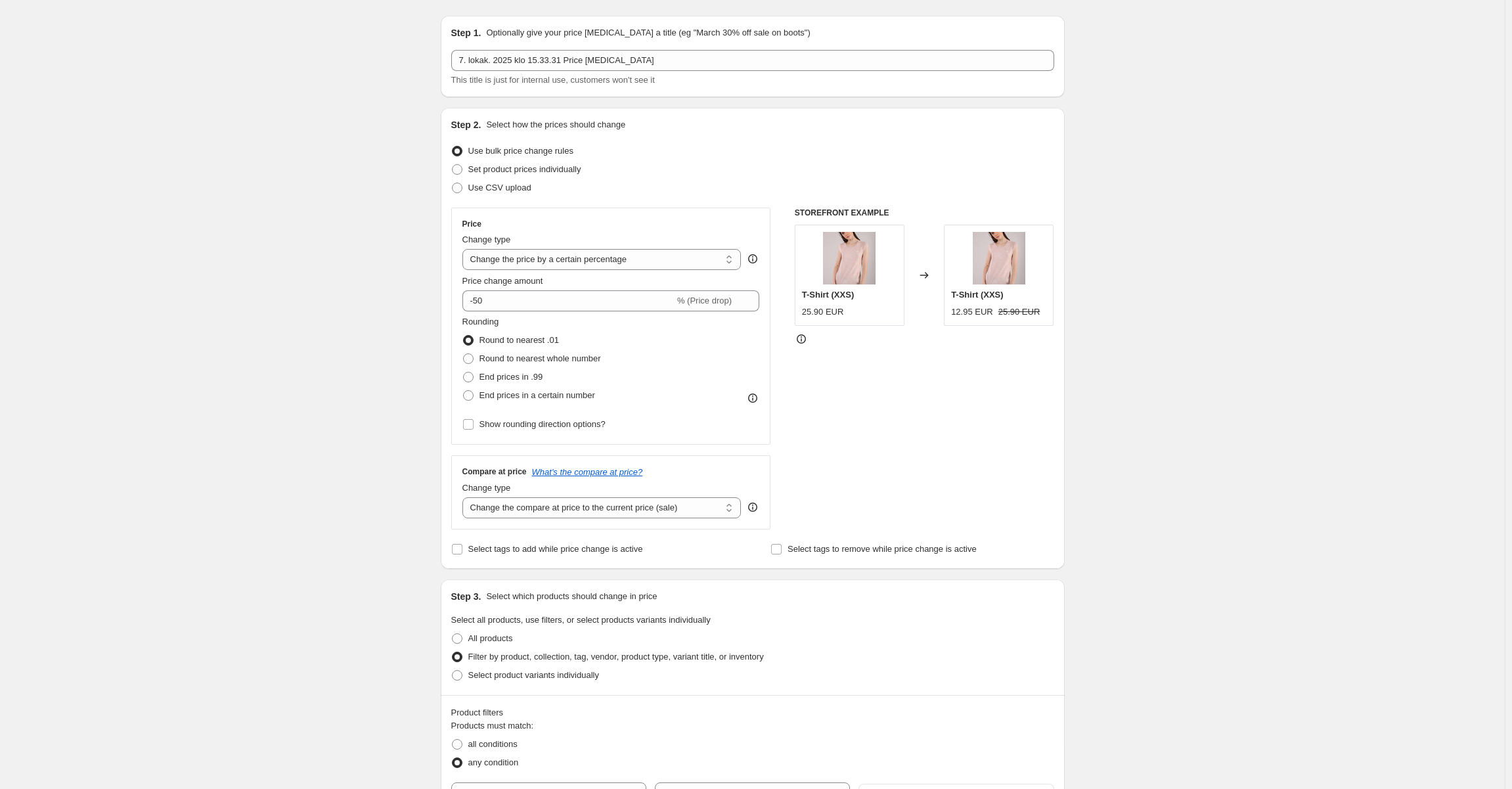
scroll to position [0, 0]
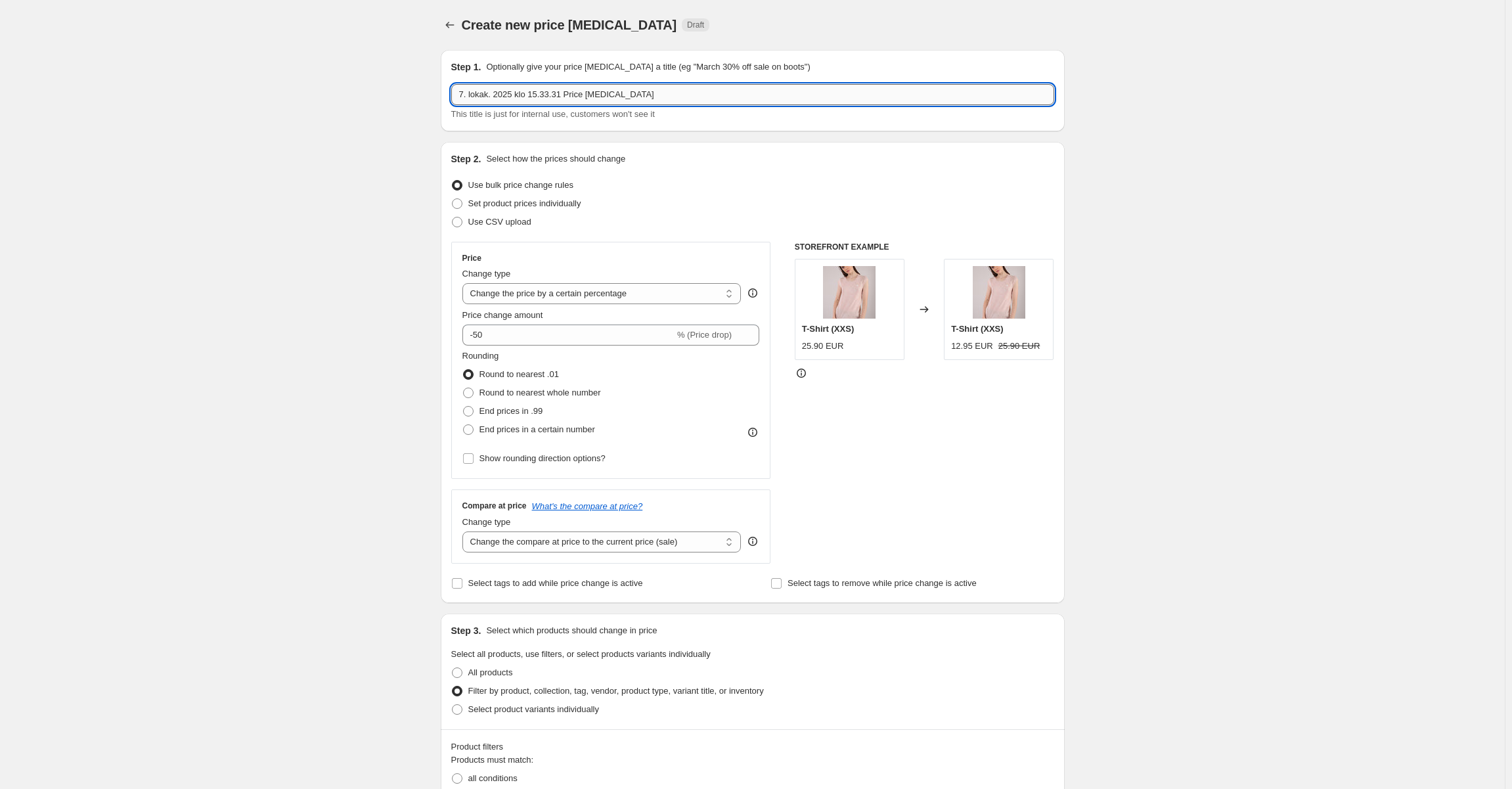
click at [601, 86] on input "7. lokak. 2025 klo 15.33.31 Price [MEDICAL_DATA]" at bounding box center [752, 94] width 603 height 21
type input "outlet pricing"
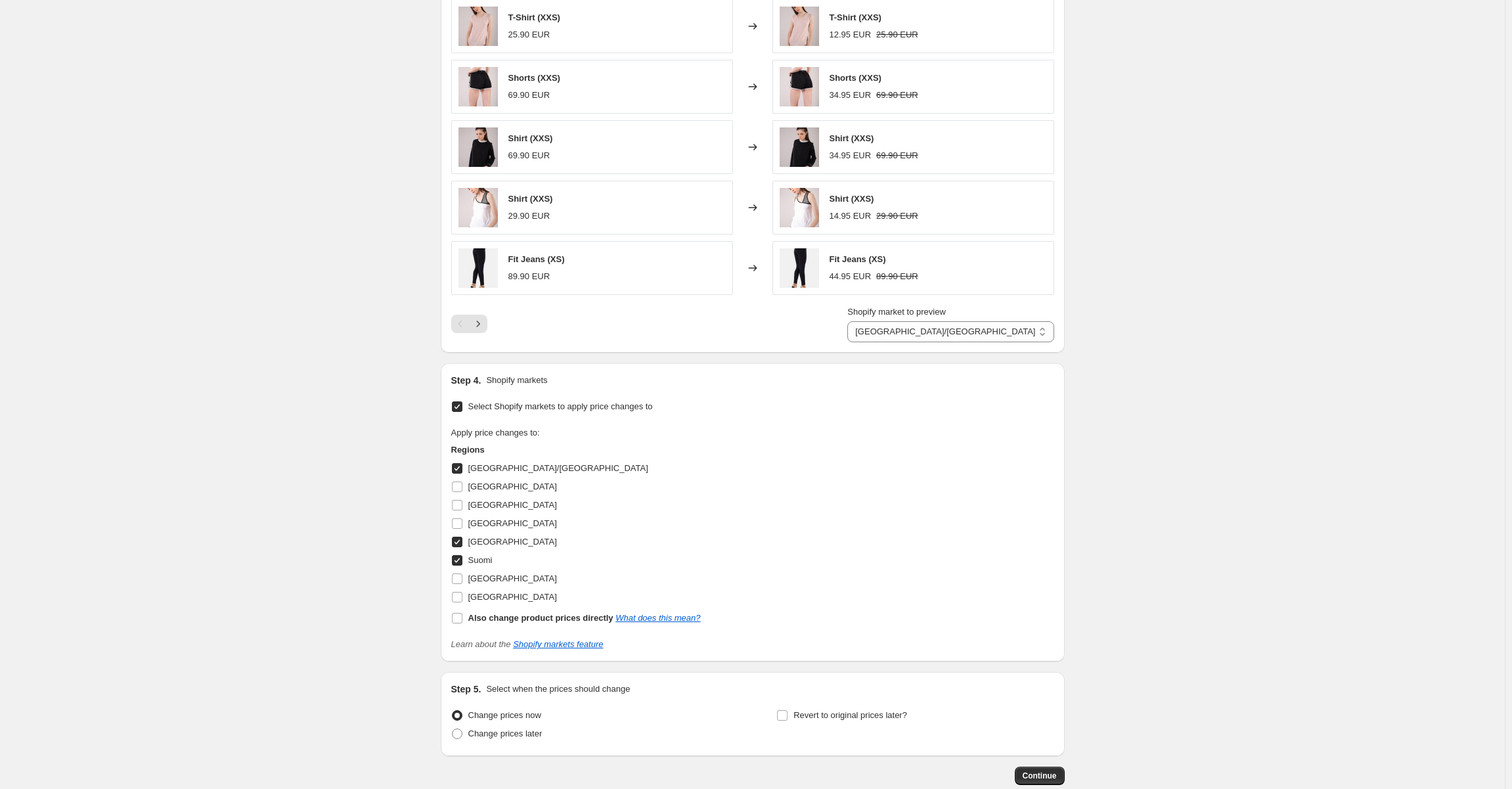
scroll to position [996, 0]
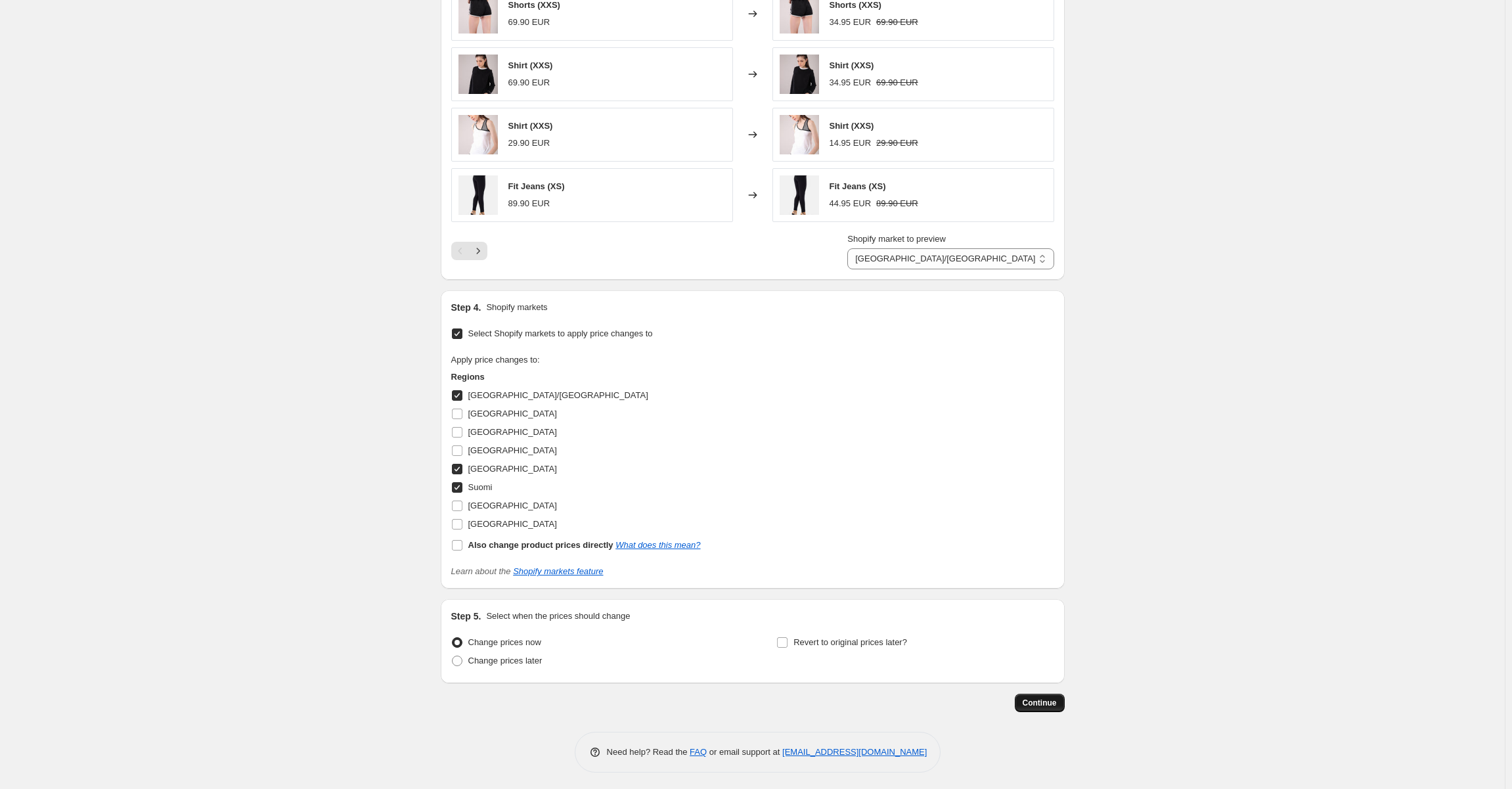
click at [1059, 705] on button "Continue" at bounding box center [1040, 703] width 50 height 18
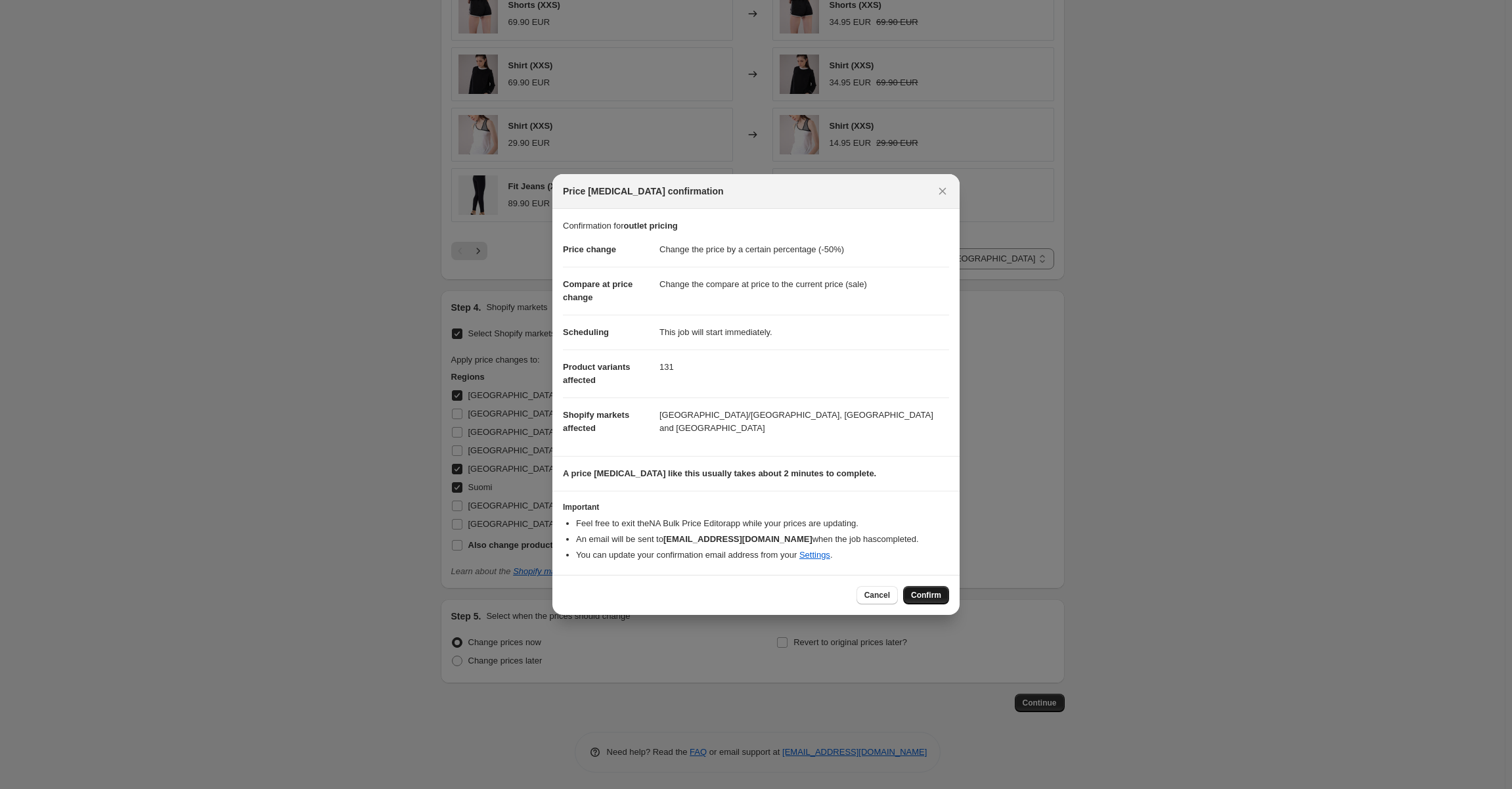
click at [936, 594] on span "Confirm" at bounding box center [926, 596] width 31 height 11
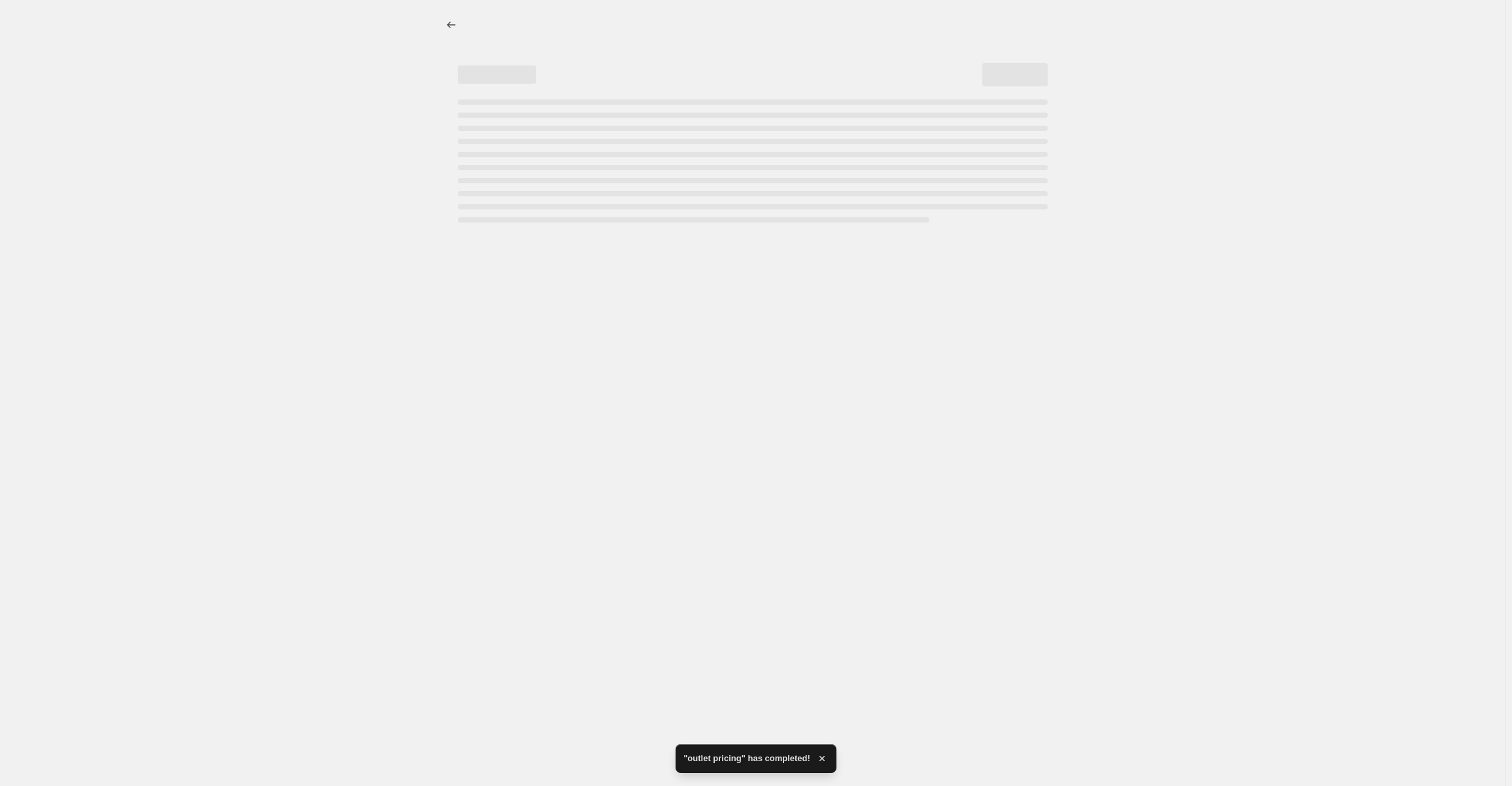
select select "percentage"
select select "collection"
